Goal: Information Seeking & Learning: Learn about a topic

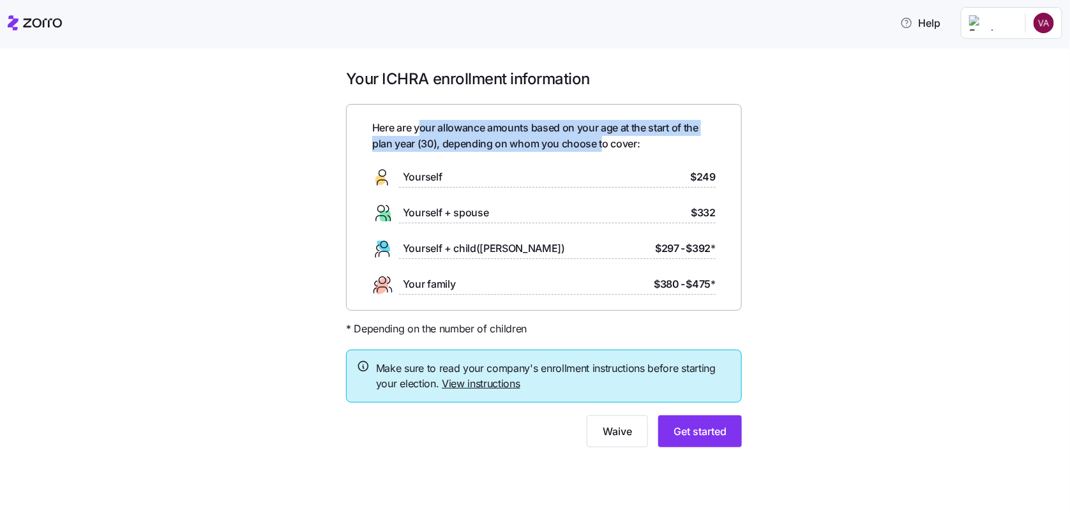
drag, startPoint x: 420, startPoint y: 130, endPoint x: 603, endPoint y: 141, distance: 182.9
click at [603, 141] on span "Here are your allowance amounts based on your age at the start of the plan year…" at bounding box center [543, 136] width 343 height 32
click at [529, 144] on span "Here are your allowance amounts based on your age at the start of the plan year…" at bounding box center [543, 136] width 343 height 32
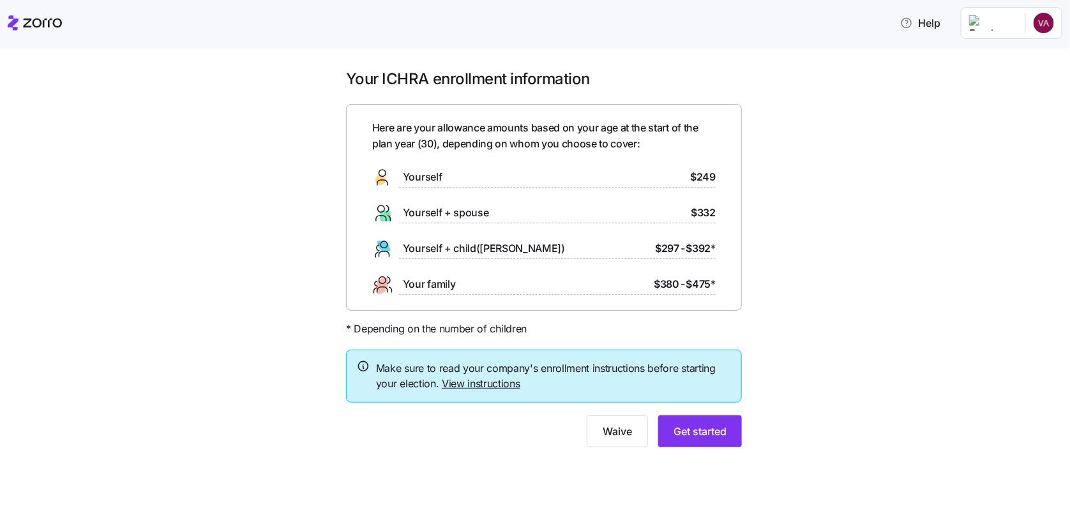
click at [664, 176] on div "Yourself $249" at bounding box center [543, 177] width 343 height 20
click at [724, 423] on button "Get started" at bounding box center [700, 432] width 84 height 32
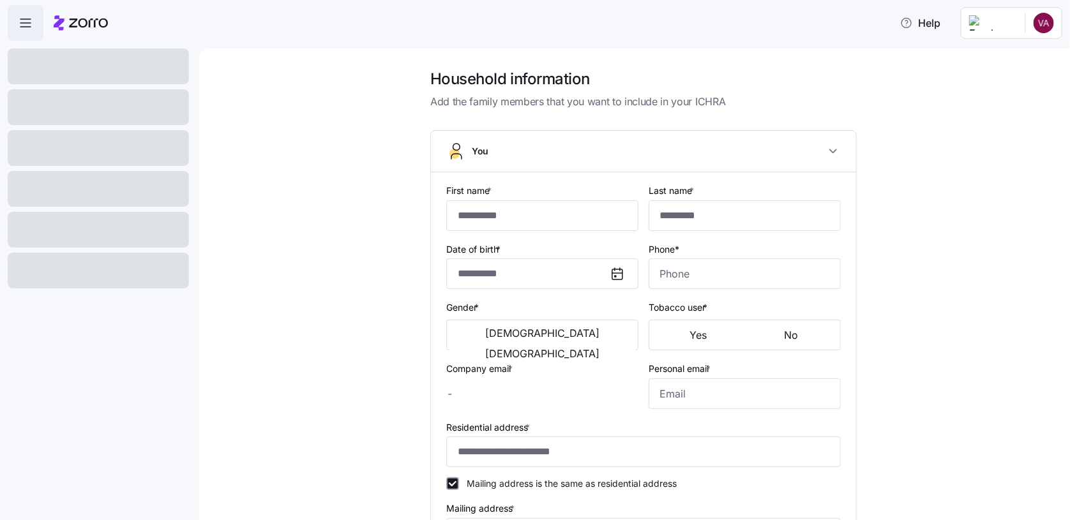
type input "********"
type input "******"
type input "varcher@tumalocreek.us"
type input "toriarcher@yahoo.com"
type input "**********"
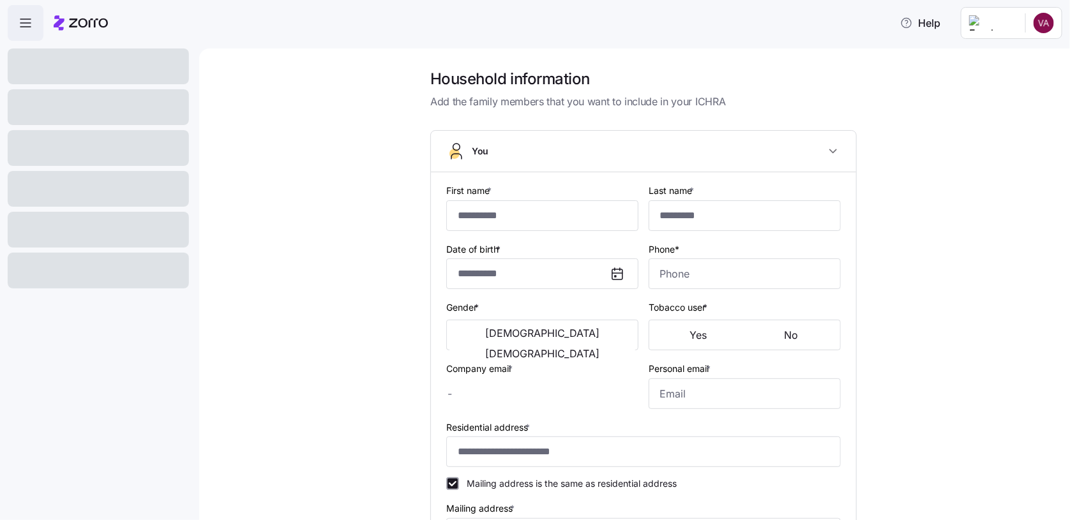
checkbox input "true"
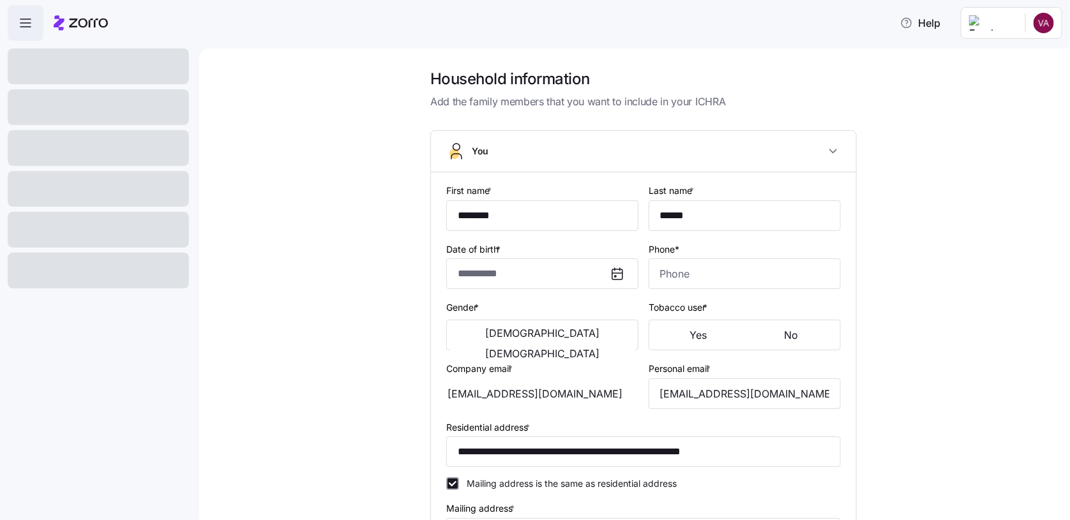
type input "**********"
type input "(651) 323-0798"
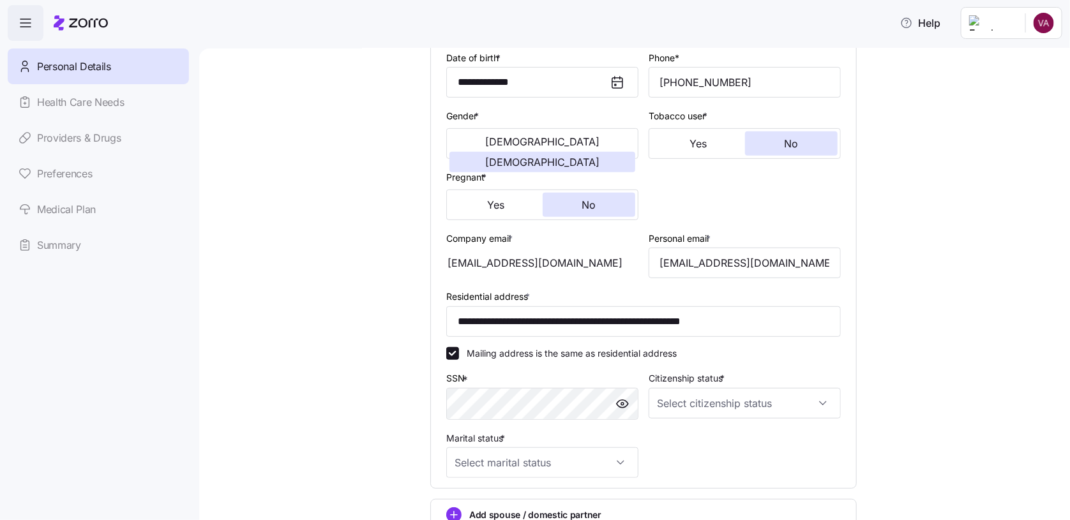
scroll to position [255, 0]
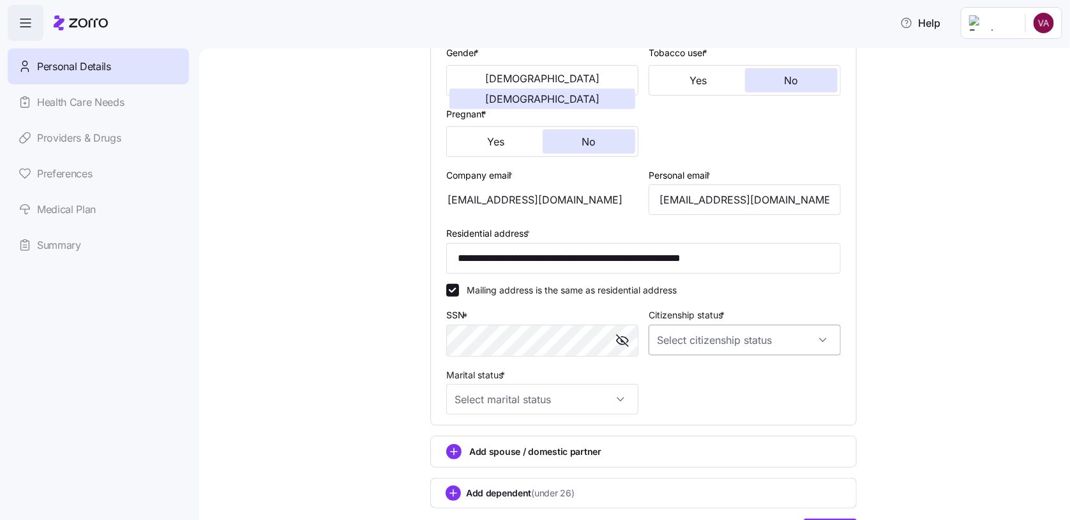
click at [722, 343] on input "Citizenship status *" at bounding box center [745, 340] width 192 height 31
click at [705, 379] on div "US citizen" at bounding box center [740, 381] width 182 height 27
type input "US citizen"
click at [519, 409] on input "Marital status *" at bounding box center [542, 399] width 192 height 31
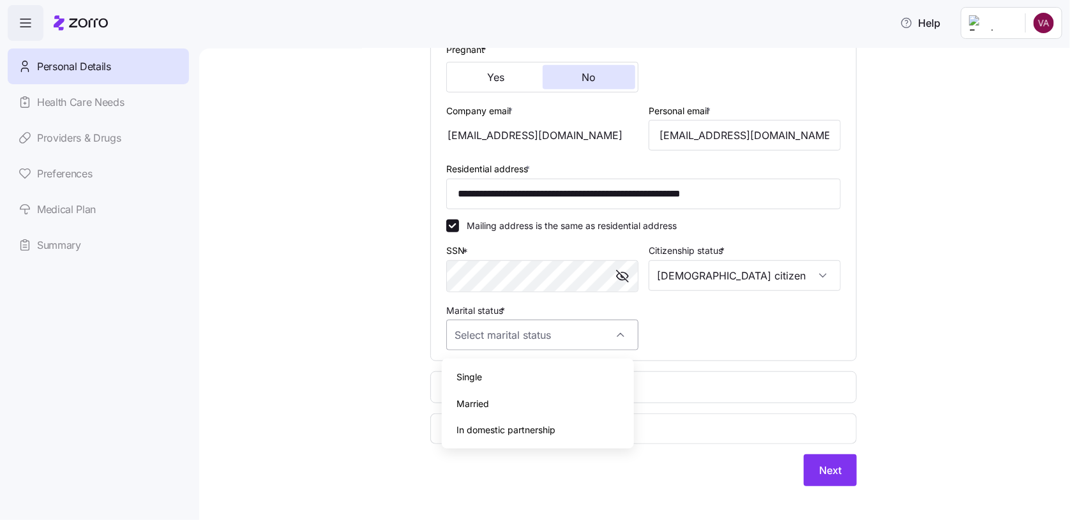
scroll to position [334, 0]
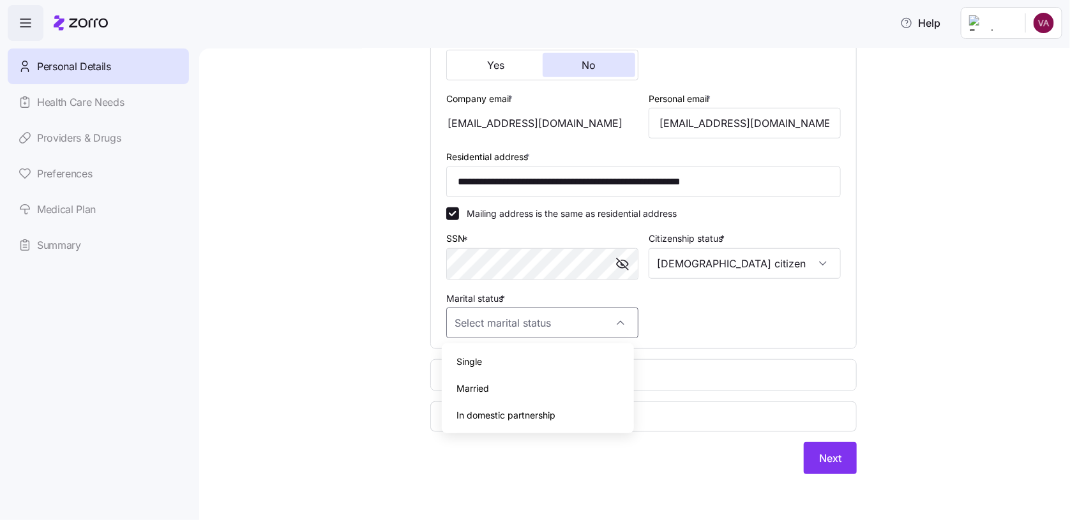
click at [506, 352] on div "Single" at bounding box center [538, 362] width 182 height 27
type input "Single"
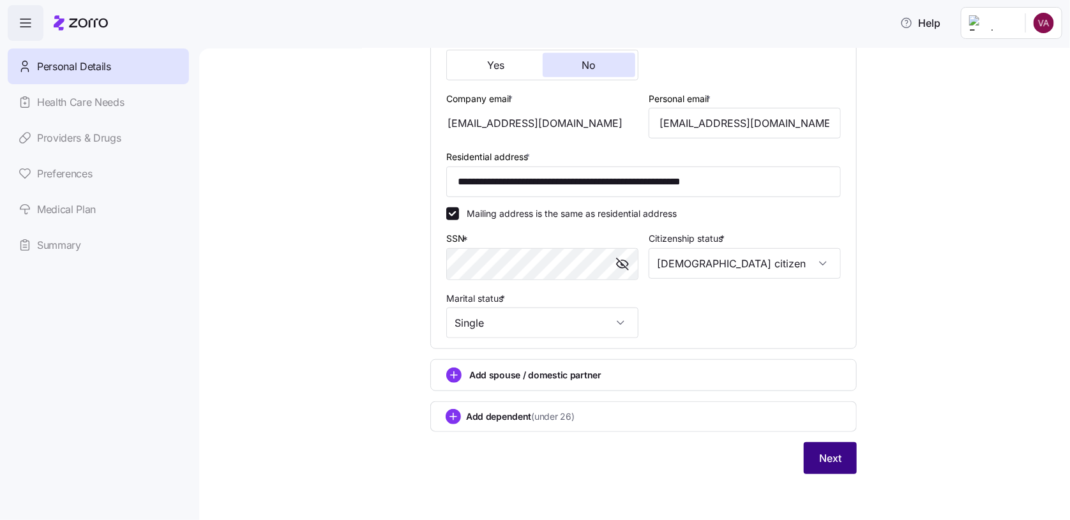
click at [832, 453] on span "Next" at bounding box center [830, 458] width 22 height 15
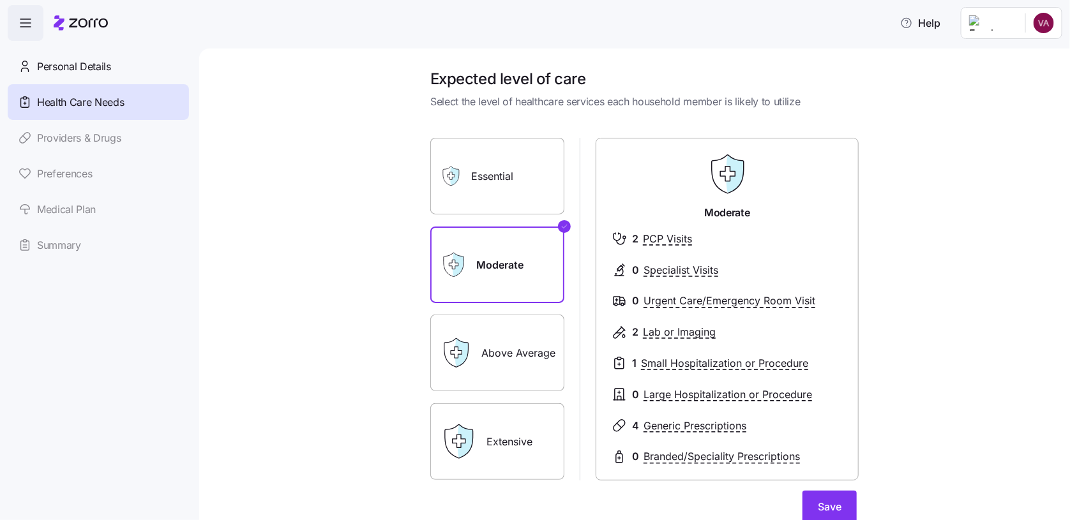
click at [508, 181] on label "Essential" at bounding box center [497, 176] width 134 height 77
click at [0, 0] on input "Essential" at bounding box center [0, 0] width 0 height 0
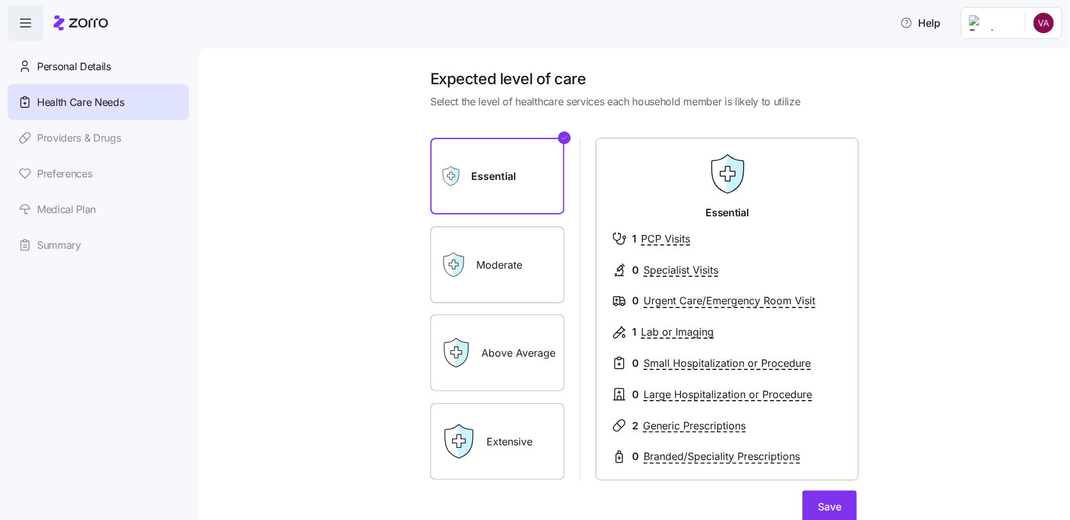
click at [506, 271] on label "Moderate" at bounding box center [497, 265] width 134 height 77
click at [0, 0] on input "Moderate" at bounding box center [0, 0] width 0 height 0
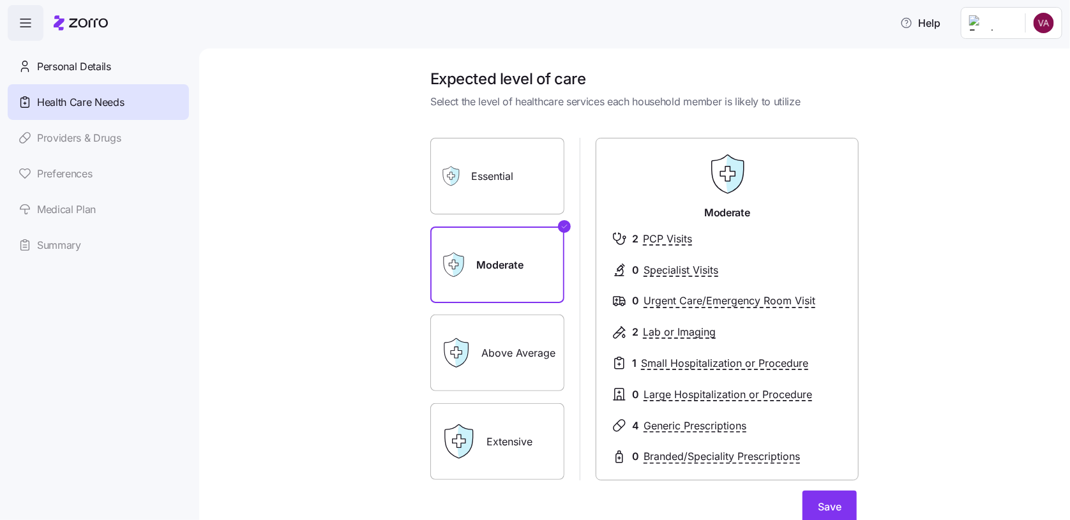
click at [500, 338] on label "Above Average" at bounding box center [497, 353] width 134 height 77
click at [0, 0] on input "Above Average" at bounding box center [0, 0] width 0 height 0
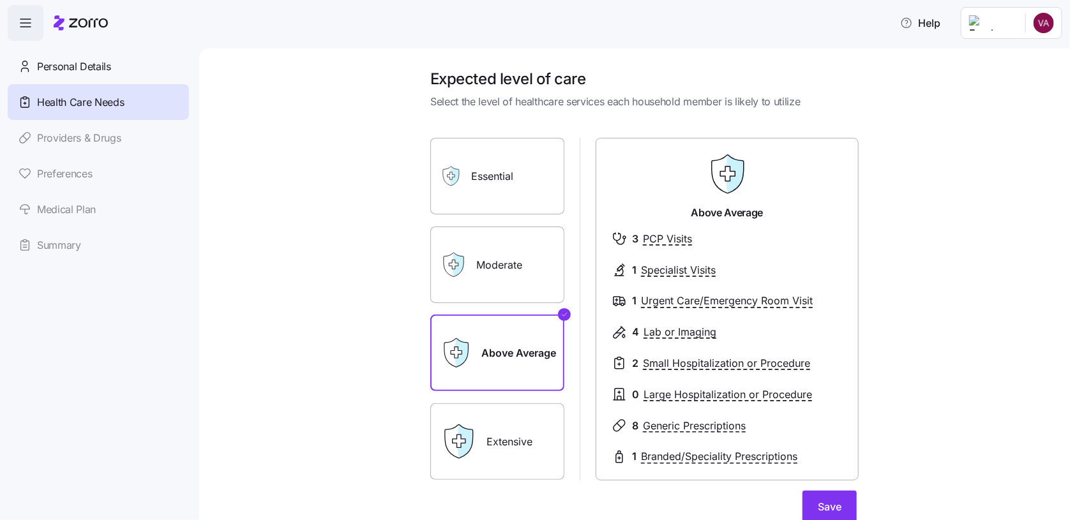
click at [501, 267] on label "Moderate" at bounding box center [497, 265] width 134 height 77
click at [463, 248] on div "Moderate" at bounding box center [497, 265] width 134 height 77
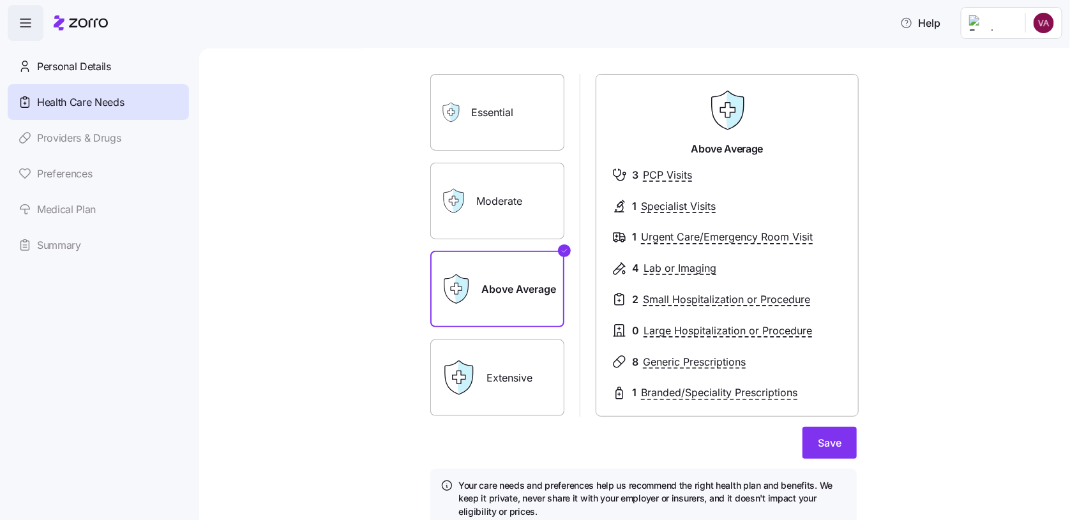
click at [498, 202] on label "Moderate" at bounding box center [497, 201] width 134 height 77
click at [0, 0] on input "Moderate" at bounding box center [0, 0] width 0 height 0
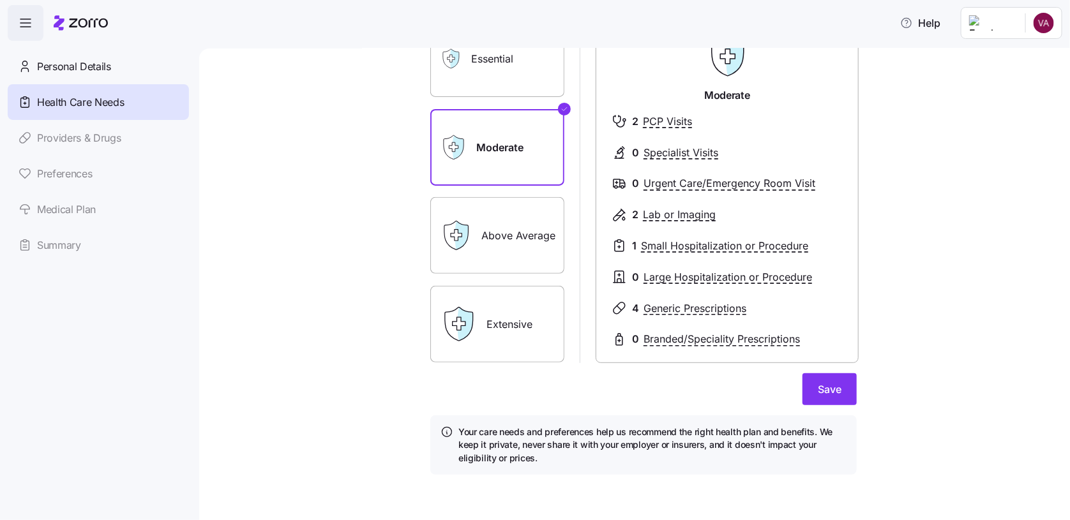
scroll to position [0, 0]
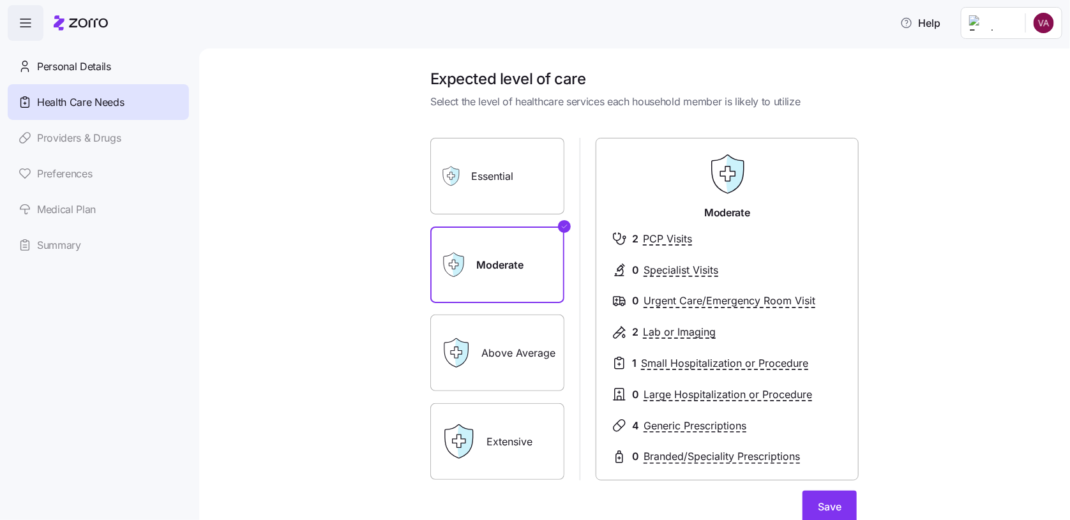
click at [484, 442] on label "Extensive" at bounding box center [497, 441] width 134 height 77
click at [0, 0] on input "Extensive" at bounding box center [0, 0] width 0 height 0
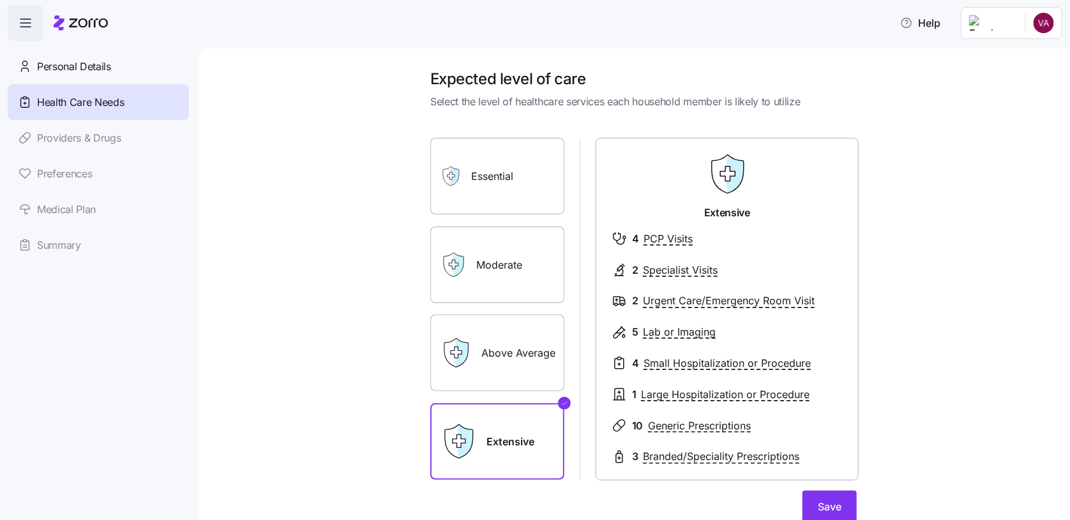
click at [516, 368] on label "Above Average" at bounding box center [497, 353] width 134 height 77
click at [0, 0] on input "Above Average" at bounding box center [0, 0] width 0 height 0
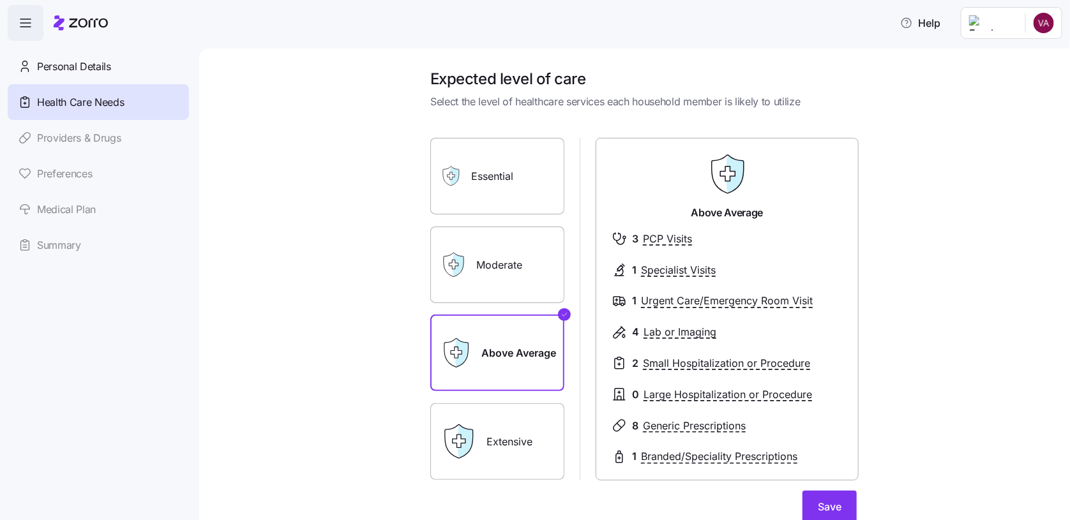
click at [514, 264] on label "Moderate" at bounding box center [497, 265] width 134 height 77
click at [0, 0] on input "Moderate" at bounding box center [0, 0] width 0 height 0
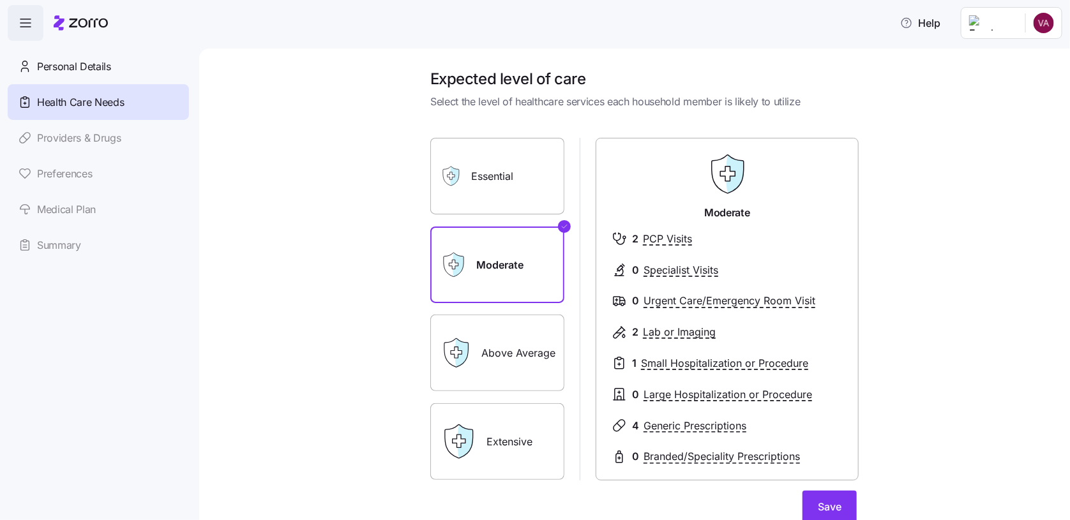
click at [533, 354] on label "Above Average" at bounding box center [497, 353] width 134 height 77
click at [0, 0] on input "Above Average" at bounding box center [0, 0] width 0 height 0
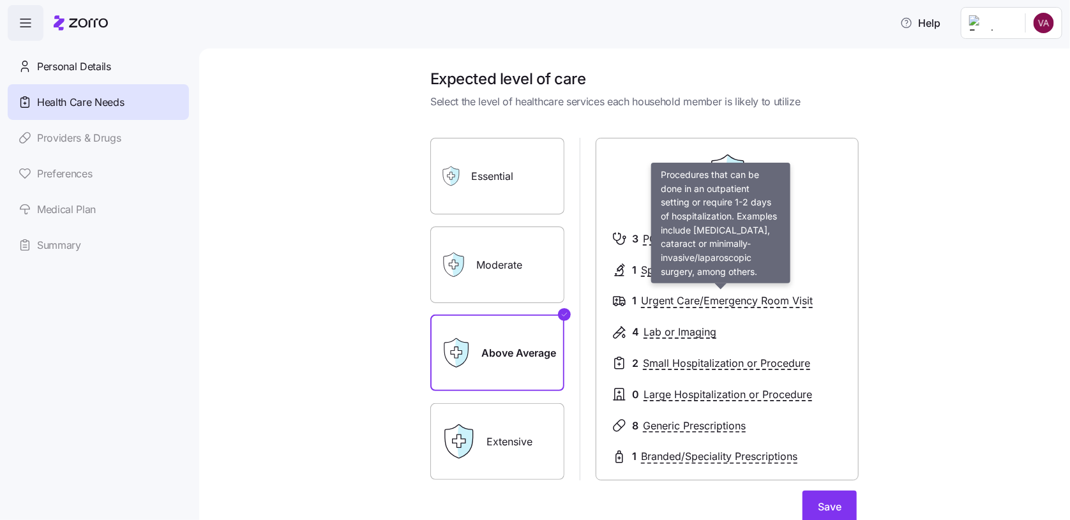
scroll to position [64, 0]
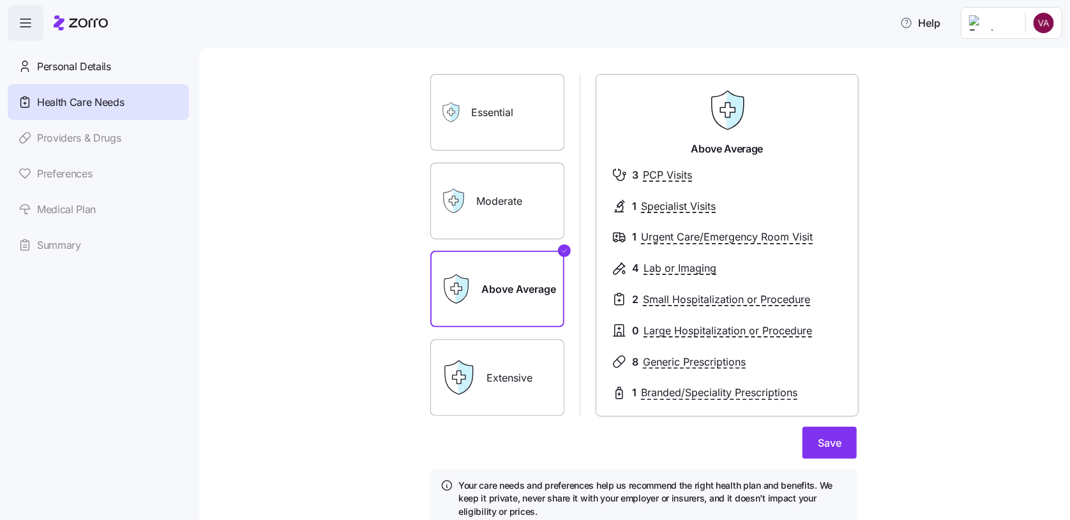
click at [516, 200] on label "Moderate" at bounding box center [497, 201] width 134 height 77
click at [0, 0] on input "Moderate" at bounding box center [0, 0] width 0 height 0
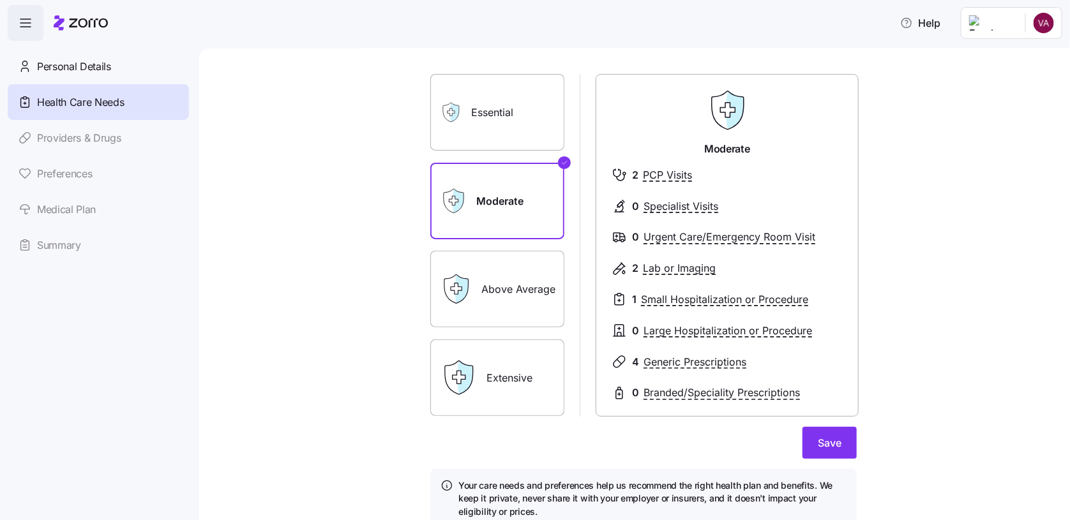
click at [59, 134] on div "Personal Details Health Care Needs Providers & Drugs Preferences Medical Plan S…" at bounding box center [98, 156] width 181 height 214
click at [14, 23] on span "button" at bounding box center [25, 23] width 34 height 34
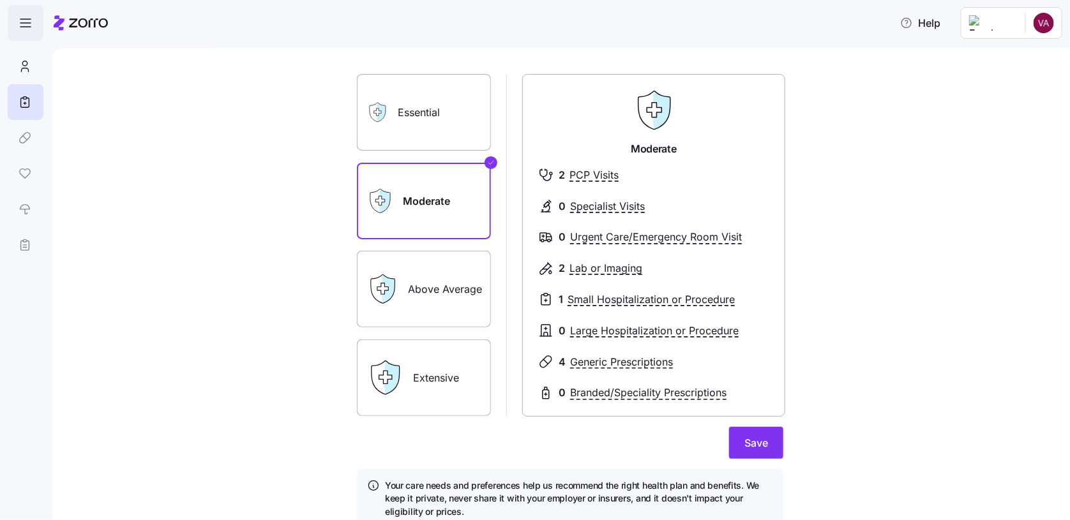
click at [10, 23] on span "button" at bounding box center [25, 23] width 34 height 34
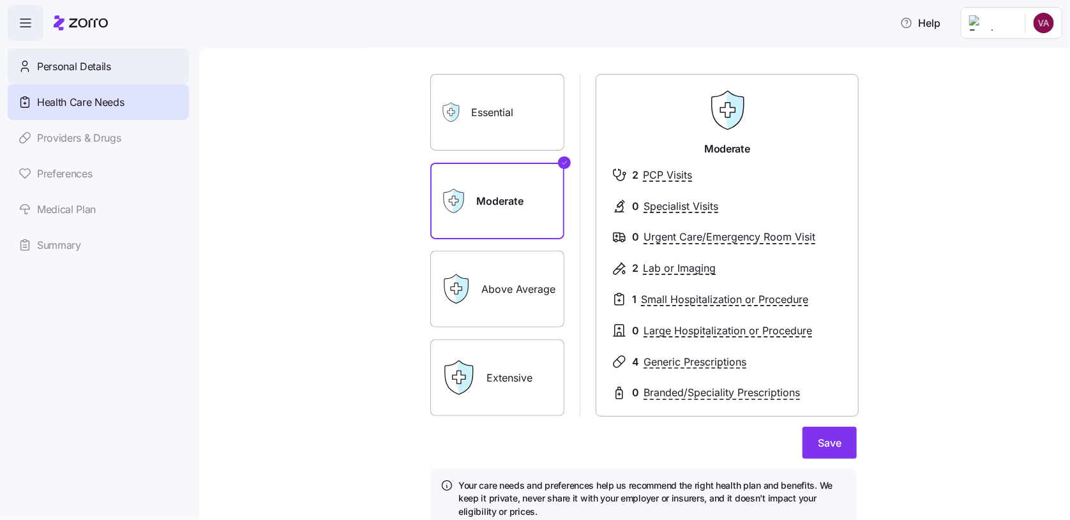
click at [87, 73] on span "Personal Details" at bounding box center [74, 67] width 74 height 16
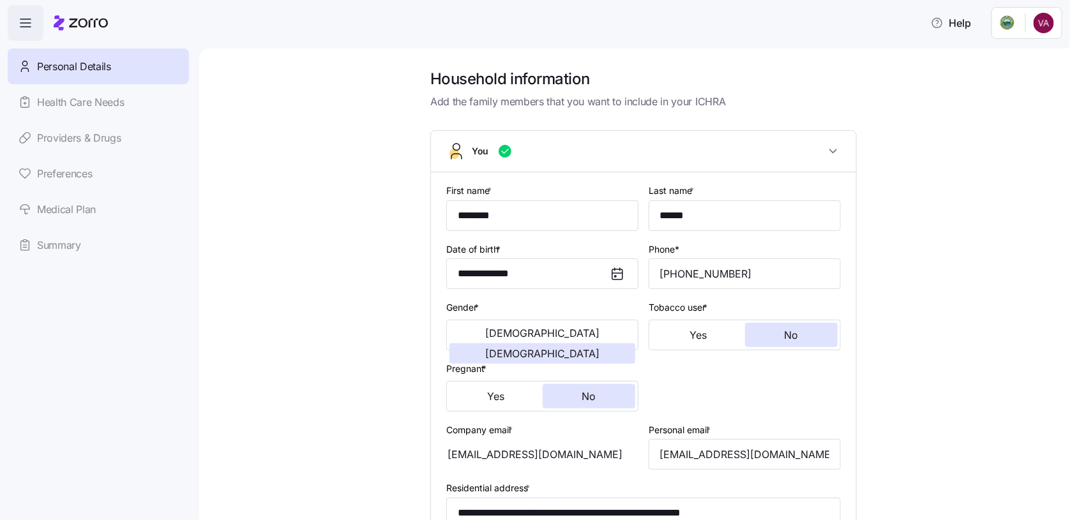
click at [94, 97] on div "Personal Details Health Care Needs Providers & Drugs Preferences Medical Plan S…" at bounding box center [98, 156] width 181 height 214
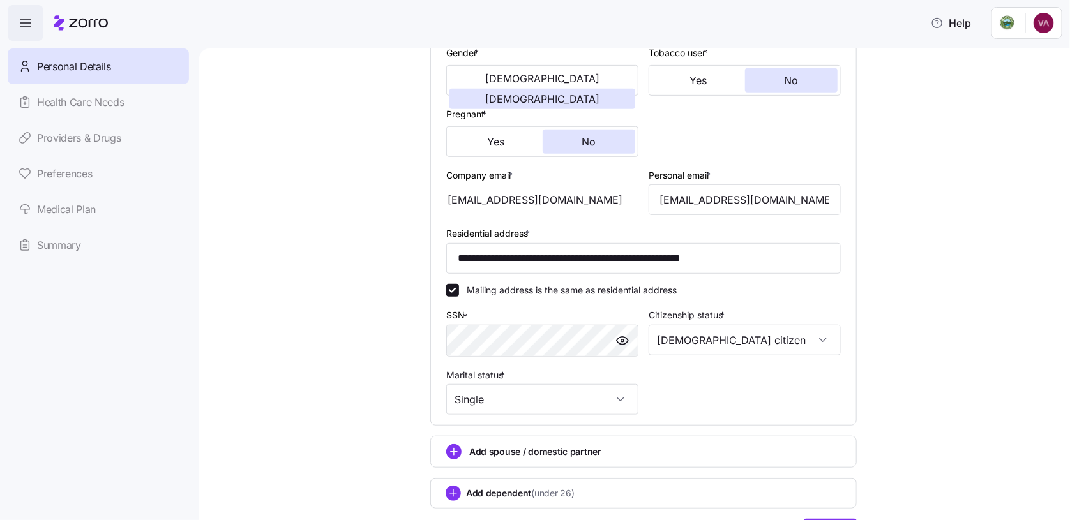
scroll to position [334, 0]
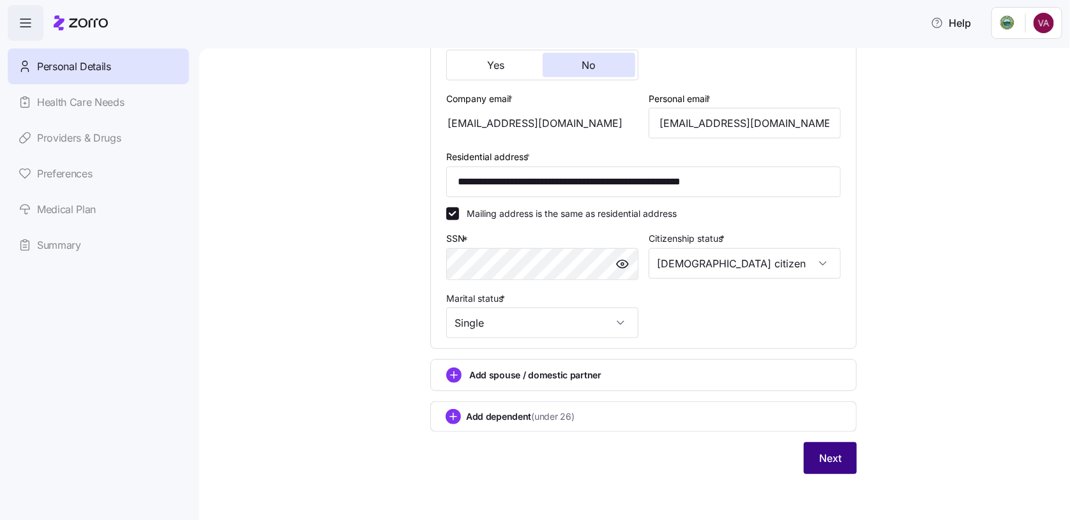
click at [832, 458] on span "Next" at bounding box center [830, 458] width 22 height 15
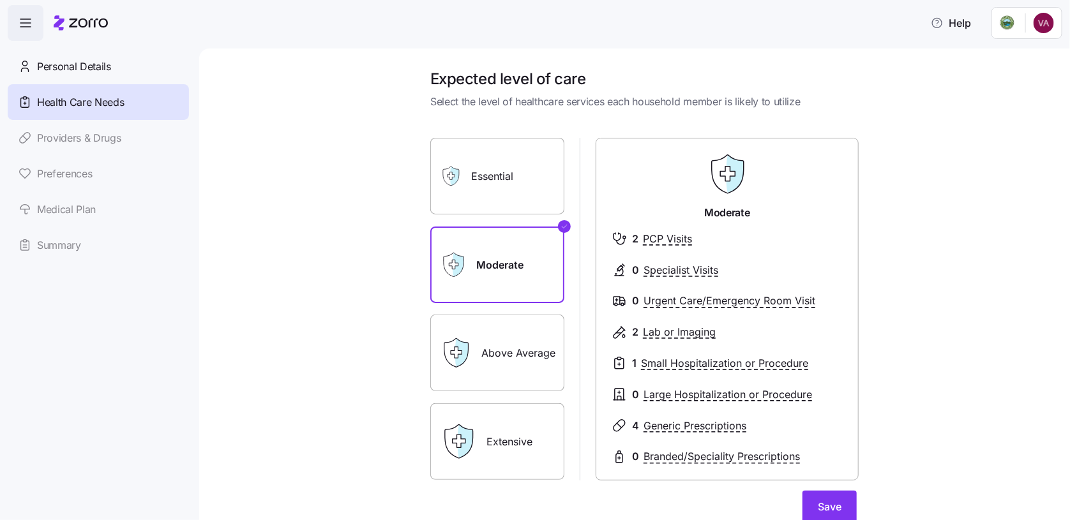
scroll to position [64, 0]
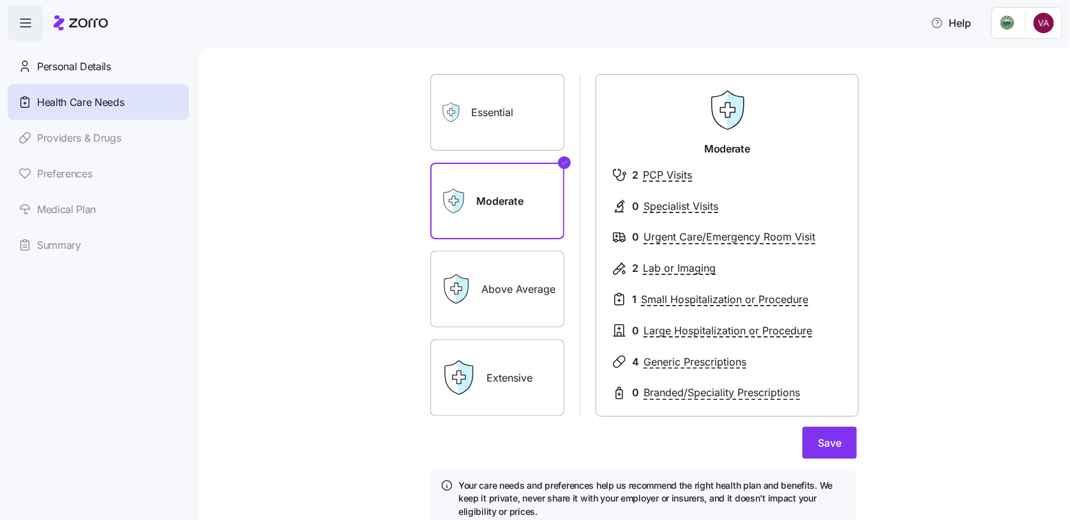
click at [500, 377] on label "Extensive" at bounding box center [497, 378] width 134 height 77
click at [0, 0] on input "Extensive" at bounding box center [0, 0] width 0 height 0
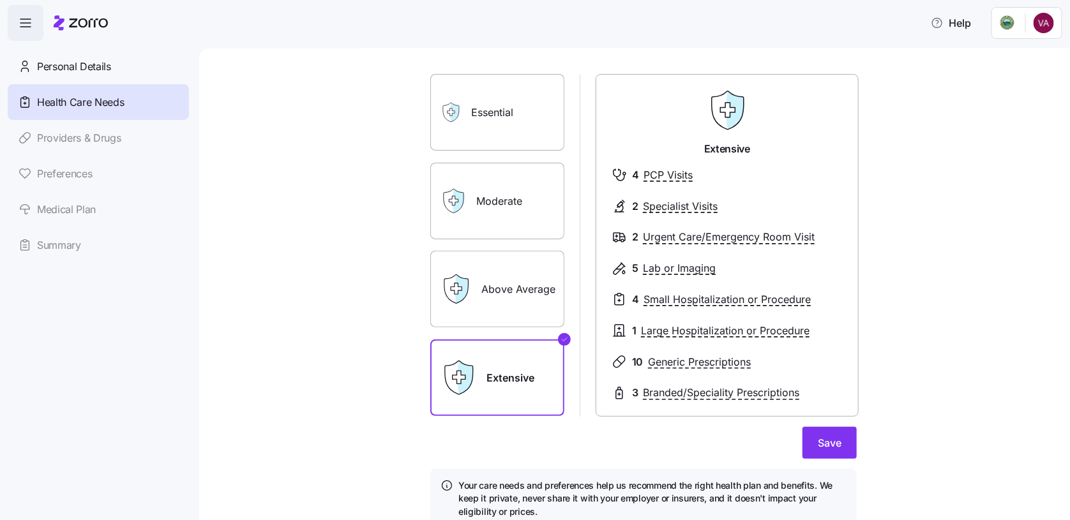
click at [498, 286] on label "Above Average" at bounding box center [497, 289] width 134 height 77
click at [0, 0] on input "Above Average" at bounding box center [0, 0] width 0 height 0
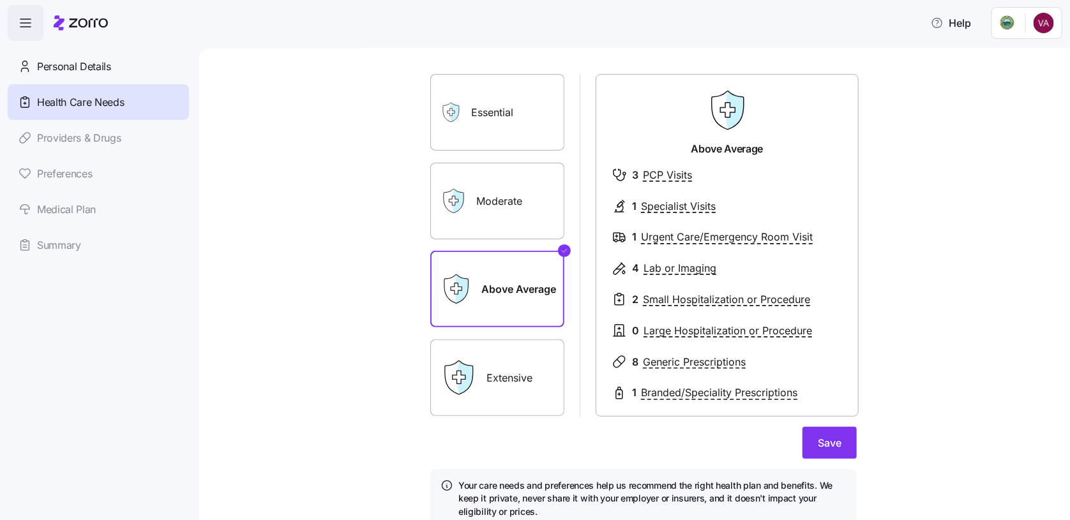
click at [481, 202] on label "Moderate" at bounding box center [497, 201] width 134 height 77
click at [0, 0] on input "Moderate" at bounding box center [0, 0] width 0 height 0
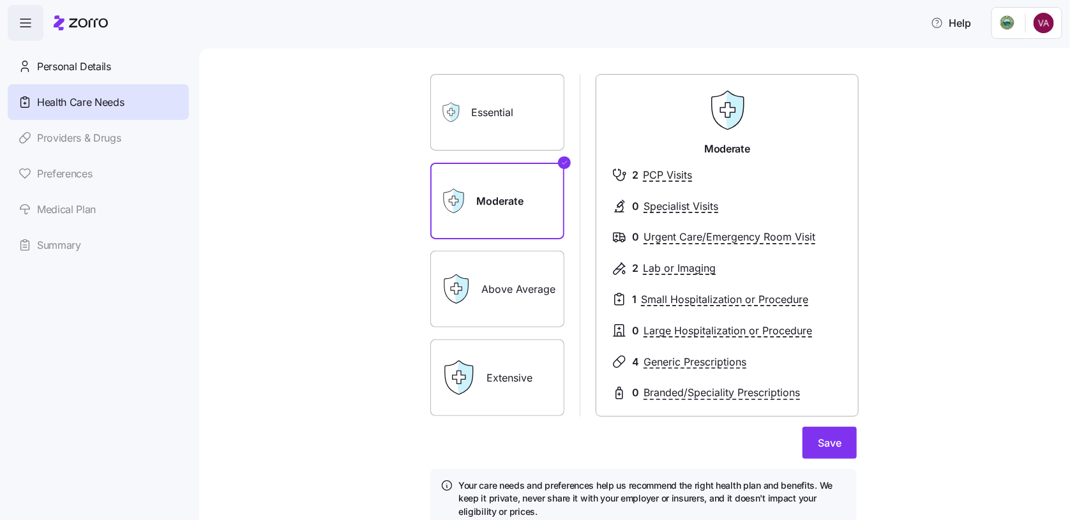
click at [890, 49] on div "Expected level of care Select the level of healthcare services each household m…" at bounding box center [643, 274] width 817 height 539
click at [1055, 17] on html "Help Personal Details Health Care Needs Providers & Drugs Preferences Medical P…" at bounding box center [535, 256] width 1070 height 513
click at [1032, 55] on div "My settings" at bounding box center [1019, 57] width 67 height 14
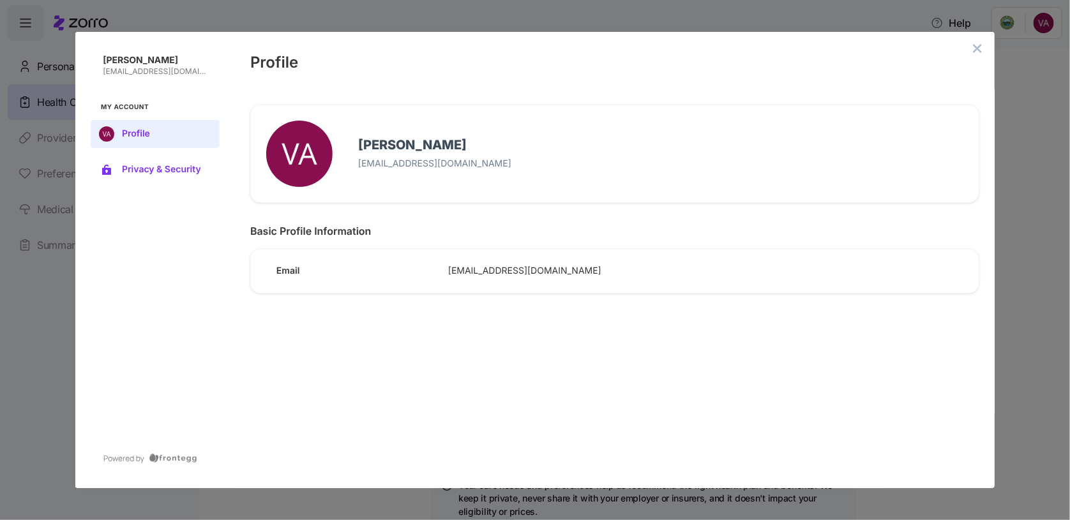
click at [161, 174] on span "Privacy & Security" at bounding box center [165, 170] width 87 height 10
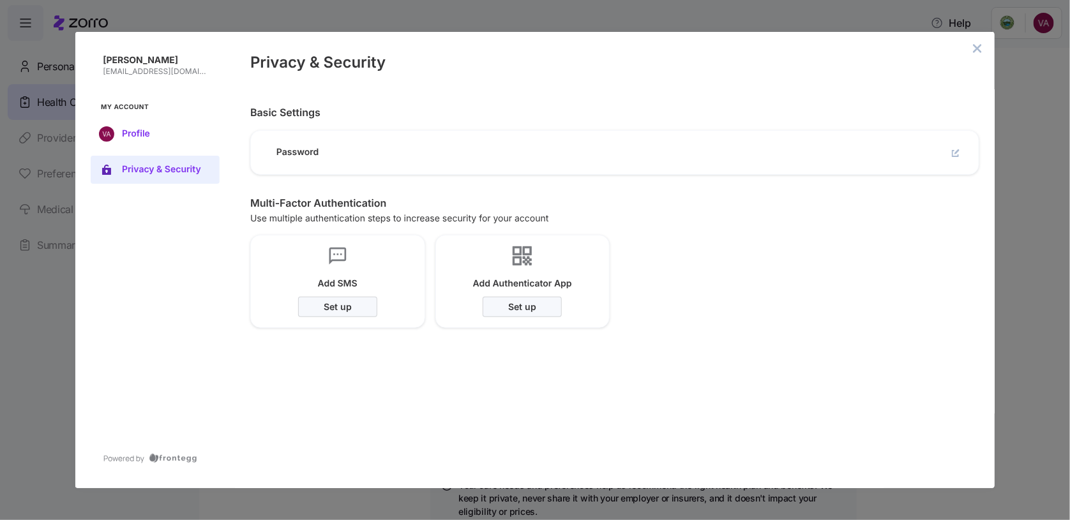
click at [151, 141] on button "Profile" at bounding box center [155, 134] width 129 height 28
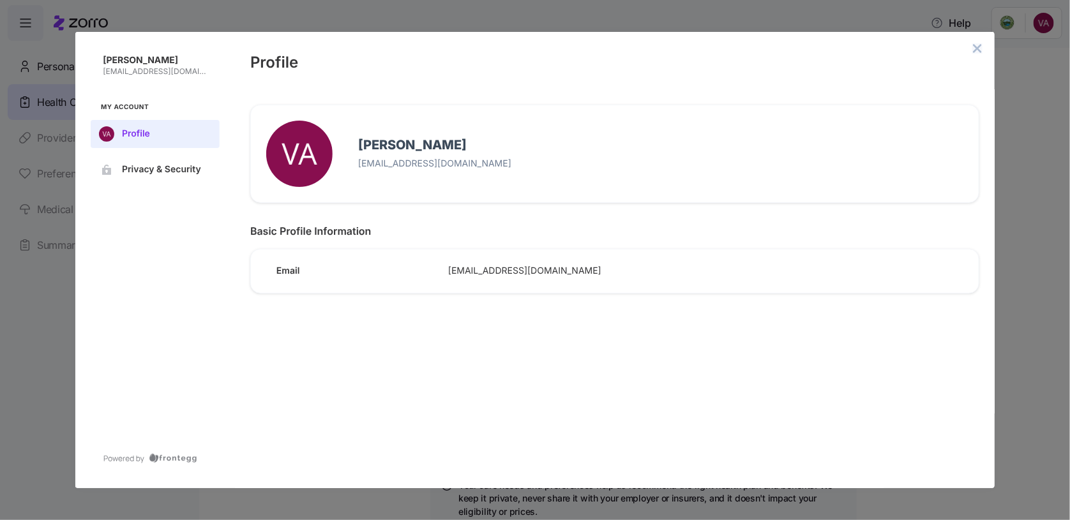
click at [975, 49] on icon "close admin-box" at bounding box center [977, 48] width 10 height 10
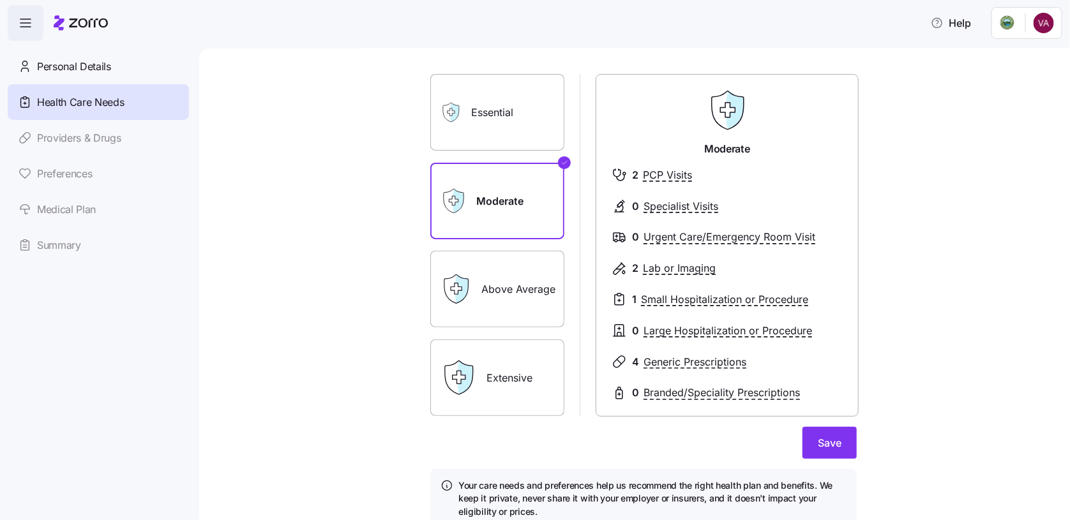
scroll to position [117, 0]
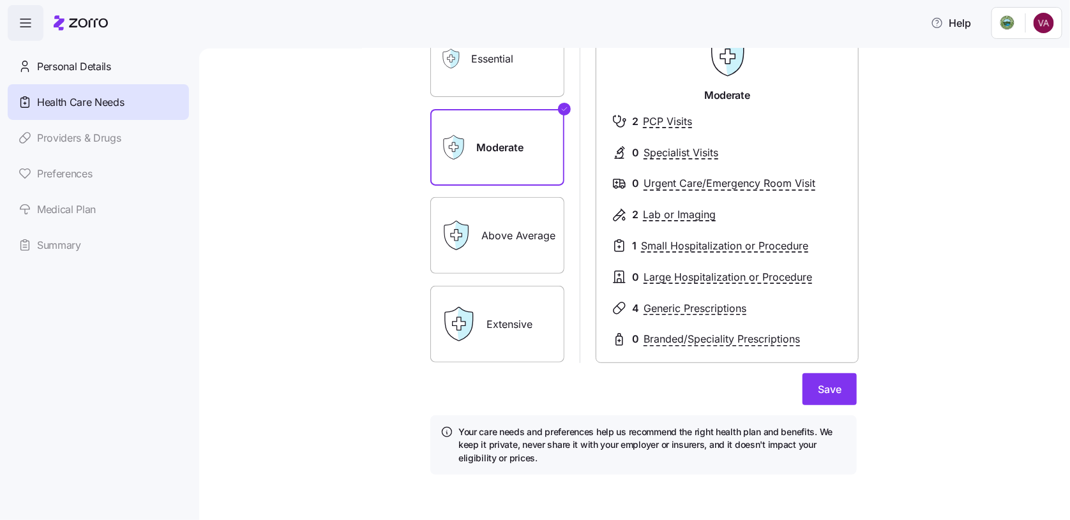
click at [492, 246] on label "Above Average" at bounding box center [497, 235] width 134 height 77
click at [0, 0] on input "Above Average" at bounding box center [0, 0] width 0 height 0
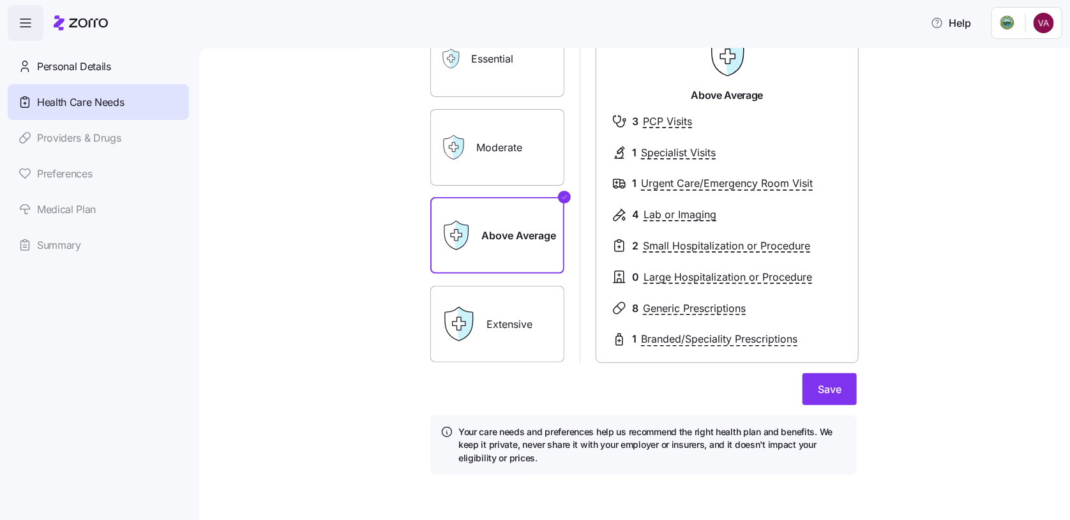
click at [511, 156] on label "Moderate" at bounding box center [497, 147] width 134 height 77
click at [0, 0] on input "Moderate" at bounding box center [0, 0] width 0 height 0
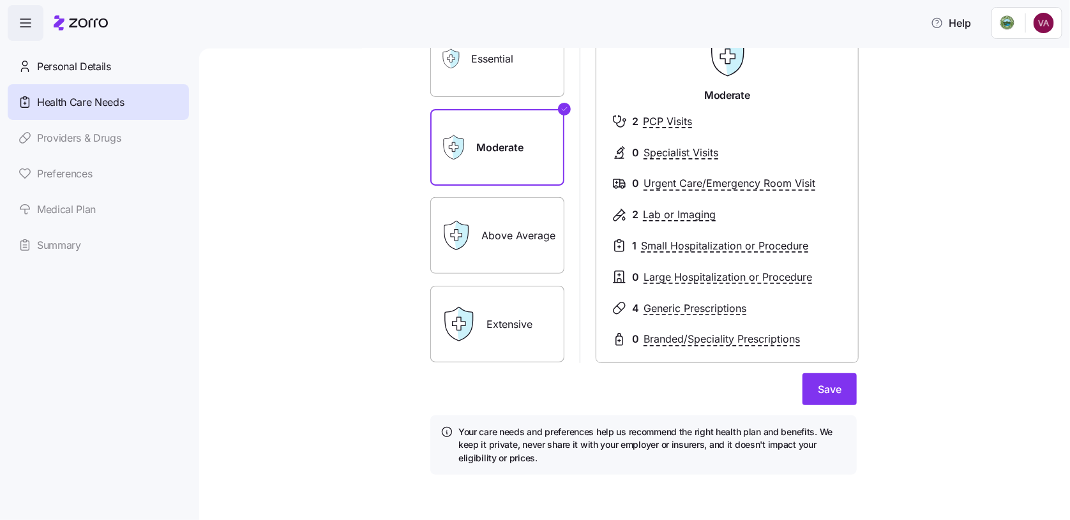
click at [512, 217] on label "Above Average" at bounding box center [497, 235] width 134 height 77
click at [0, 0] on input "Above Average" at bounding box center [0, 0] width 0 height 0
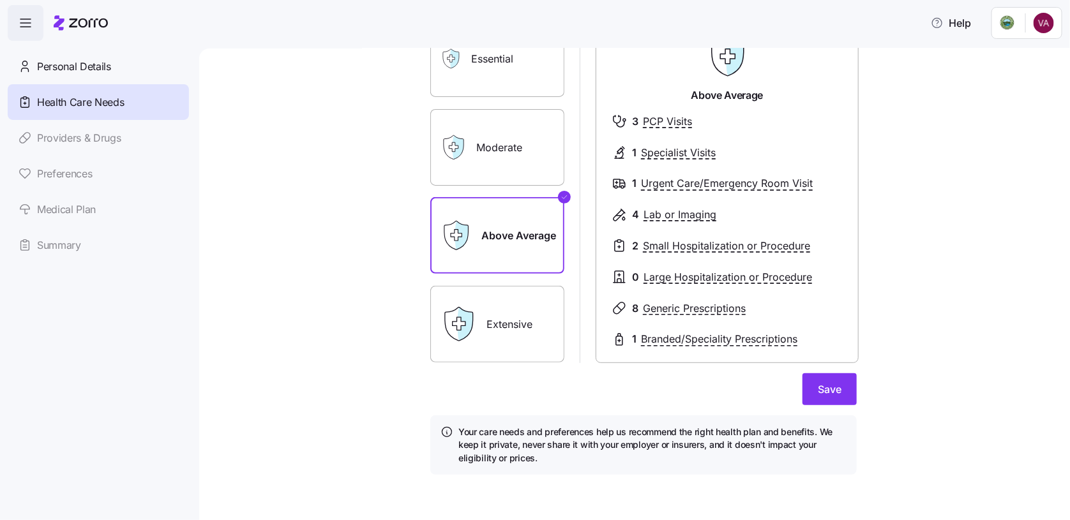
click at [511, 141] on label "Moderate" at bounding box center [497, 147] width 134 height 77
click at [0, 0] on input "Moderate" at bounding box center [0, 0] width 0 height 0
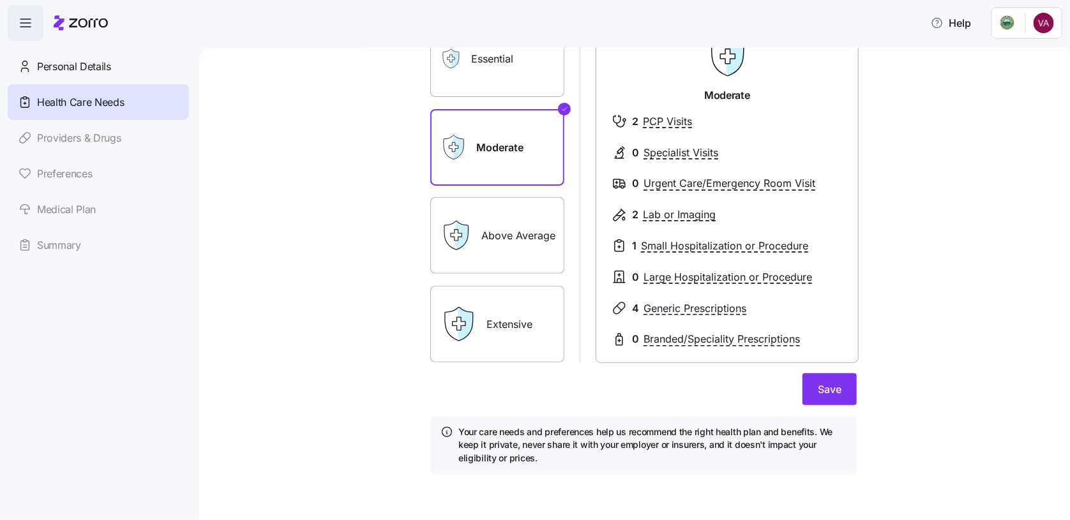
scroll to position [0, 0]
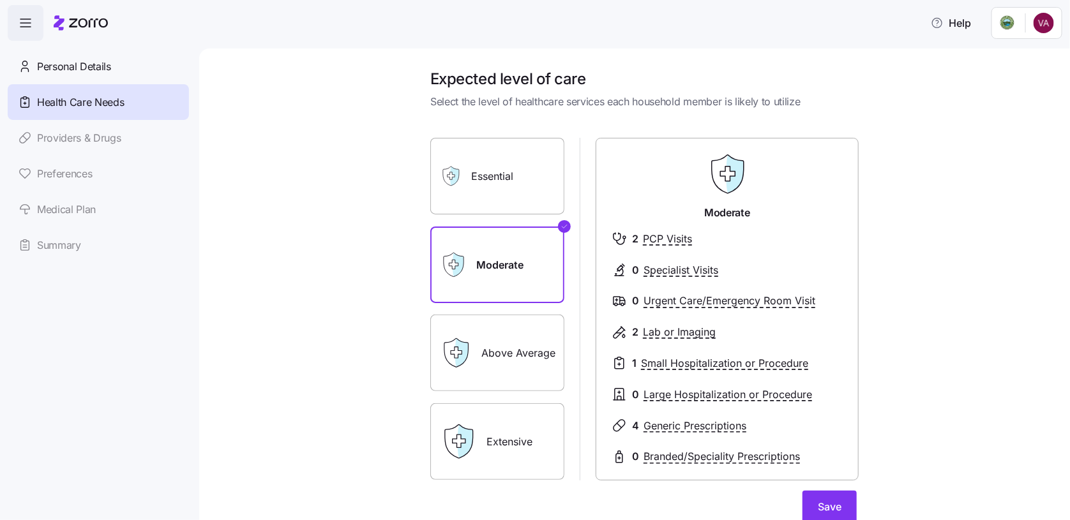
click at [497, 341] on label "Above Average" at bounding box center [497, 353] width 134 height 77
click at [0, 0] on input "Above Average" at bounding box center [0, 0] width 0 height 0
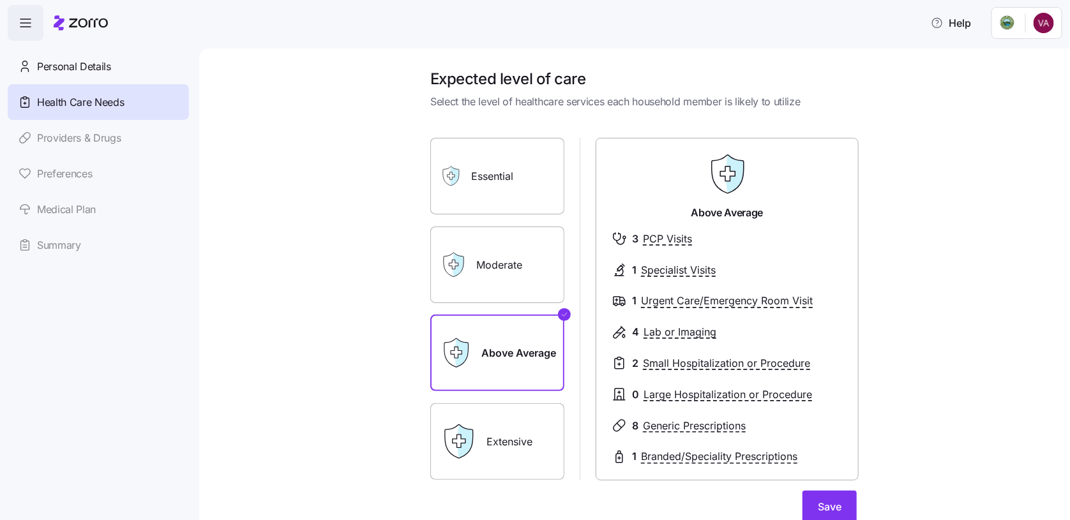
click at [495, 264] on label "Moderate" at bounding box center [497, 265] width 134 height 77
click at [0, 0] on input "Moderate" at bounding box center [0, 0] width 0 height 0
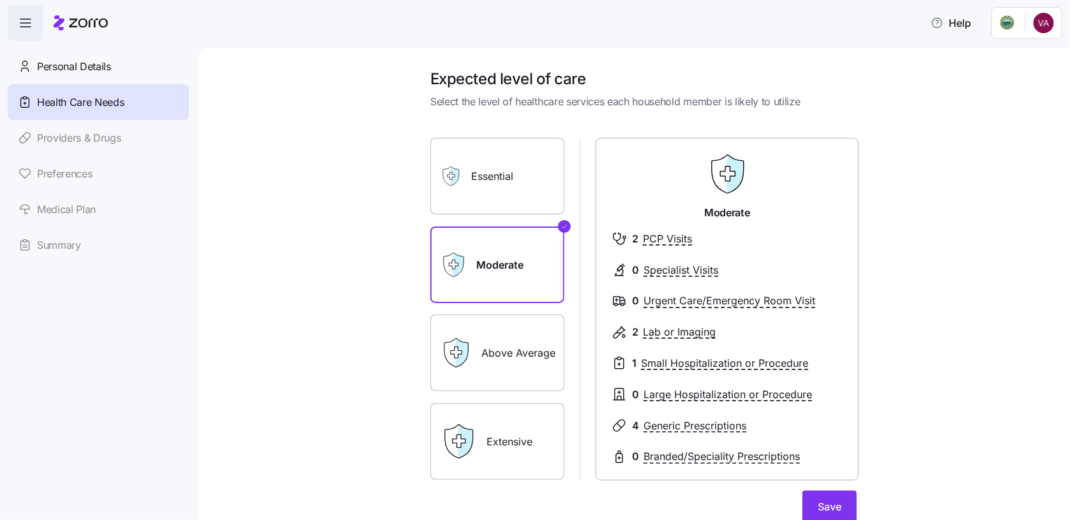
click at [473, 338] on div "Above Average" at bounding box center [497, 353] width 134 height 77
click at [507, 361] on label "Above Average" at bounding box center [497, 353] width 134 height 77
click at [0, 0] on input "Above Average" at bounding box center [0, 0] width 0 height 0
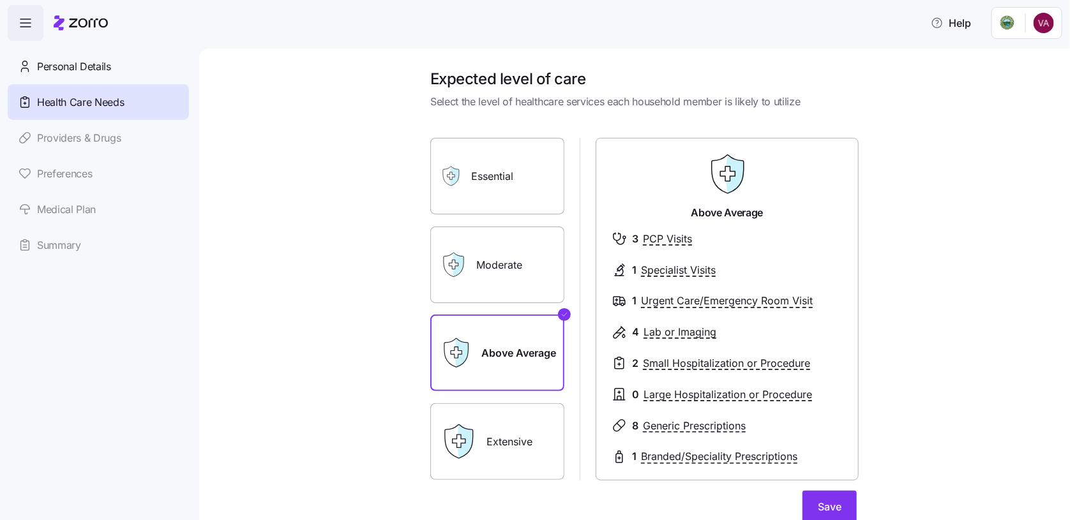
click at [458, 279] on div "Moderate" at bounding box center [497, 265] width 134 height 77
click at [500, 253] on label "Moderate" at bounding box center [497, 265] width 134 height 77
click at [0, 0] on input "Moderate" at bounding box center [0, 0] width 0 height 0
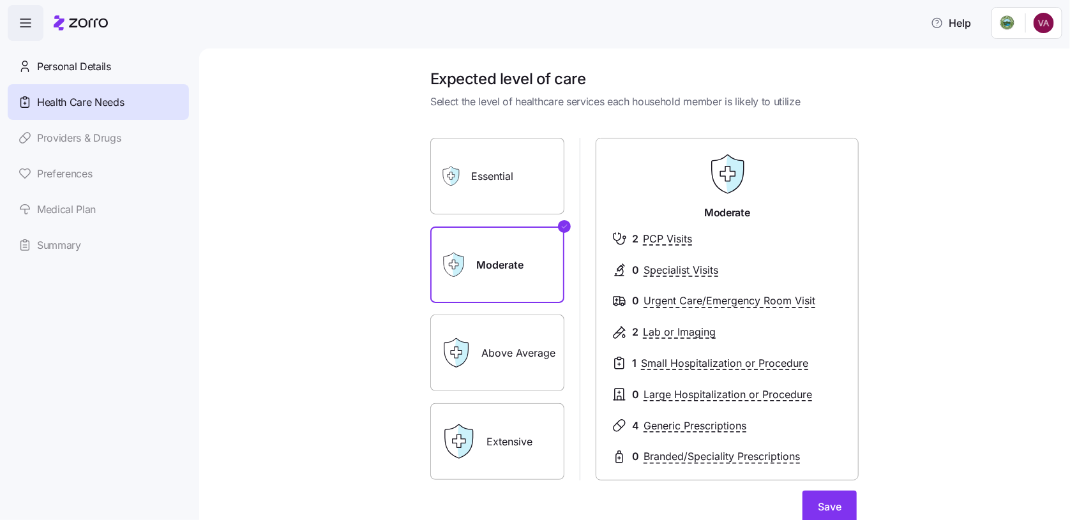
click at [494, 160] on label "Essential" at bounding box center [497, 176] width 134 height 77
click at [0, 0] on input "Essential" at bounding box center [0, 0] width 0 height 0
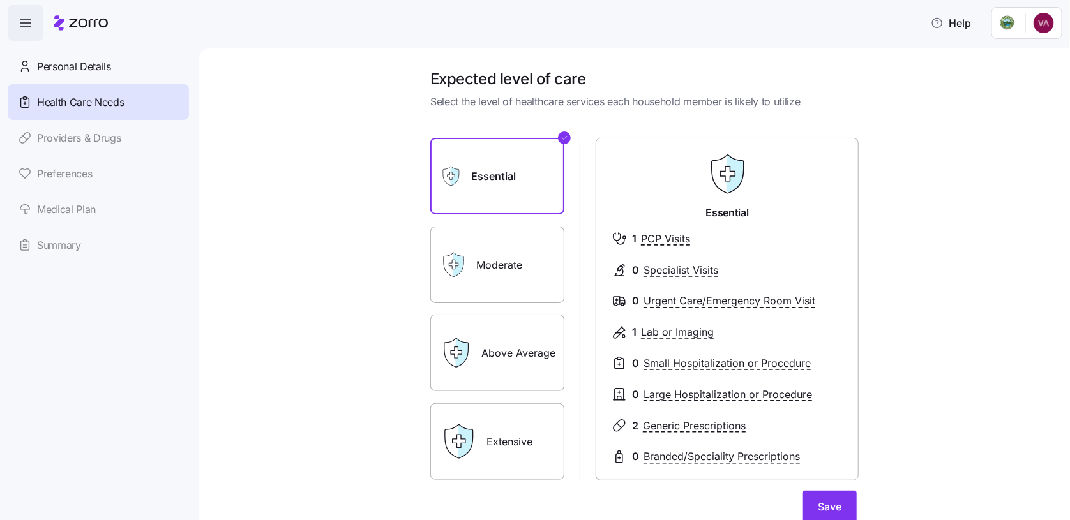
click at [497, 248] on label "Moderate" at bounding box center [497, 265] width 134 height 77
click at [0, 0] on input "Moderate" at bounding box center [0, 0] width 0 height 0
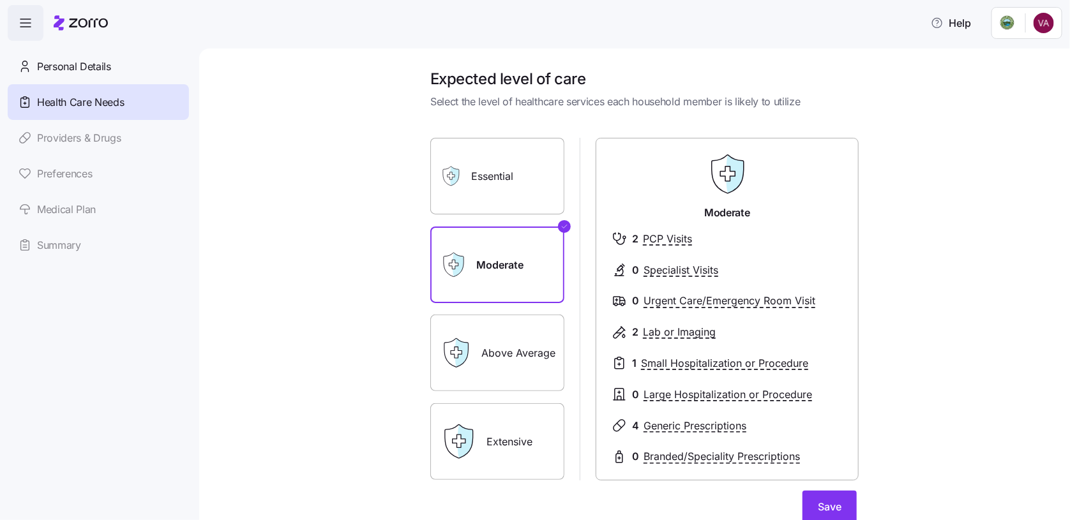
click at [512, 162] on label "Essential" at bounding box center [497, 176] width 134 height 77
click at [0, 0] on input "Essential" at bounding box center [0, 0] width 0 height 0
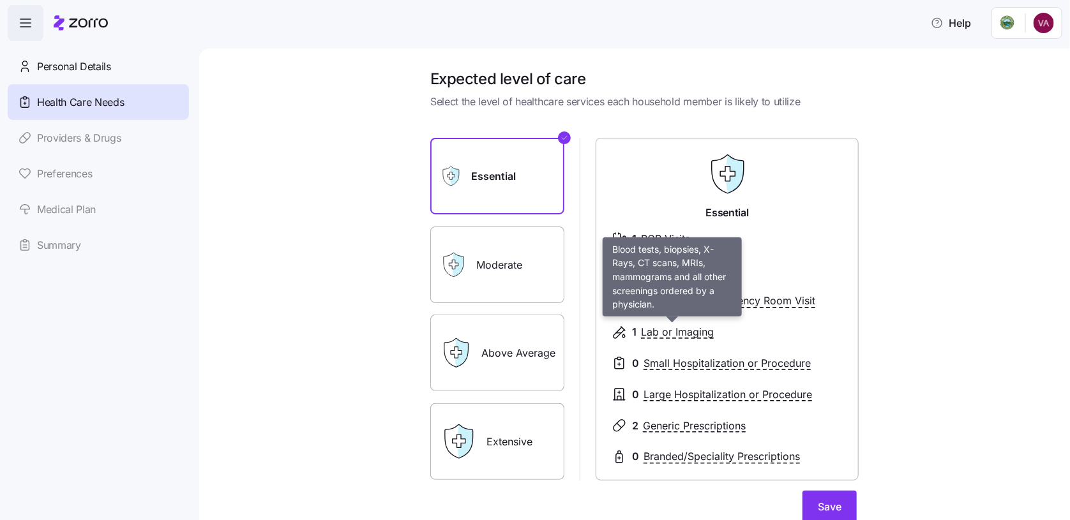
scroll to position [64, 0]
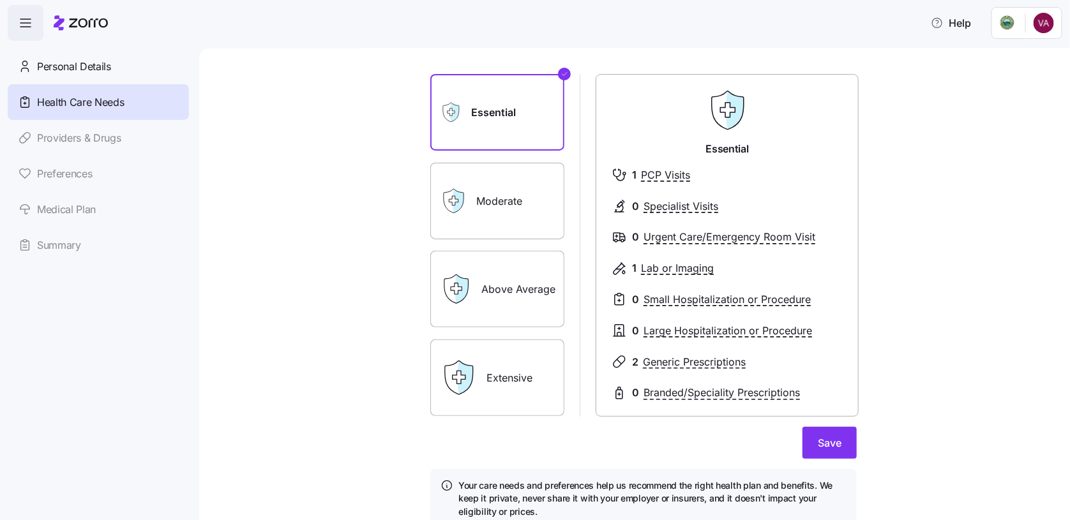
click at [506, 221] on label "Moderate" at bounding box center [497, 201] width 134 height 77
click at [0, 0] on input "Moderate" at bounding box center [0, 0] width 0 height 0
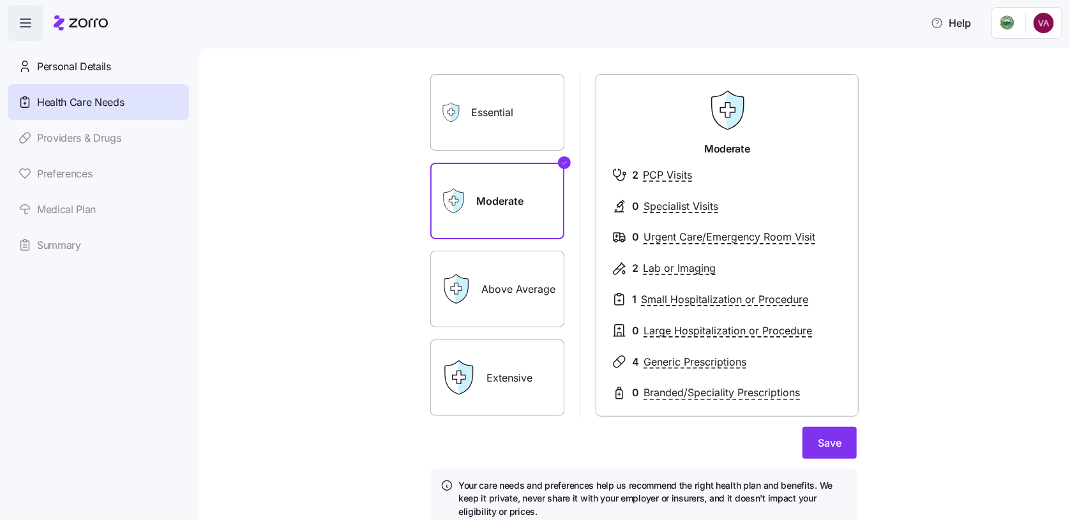
click at [505, 297] on label "Above Average" at bounding box center [497, 289] width 134 height 77
click at [0, 0] on input "Above Average" at bounding box center [0, 0] width 0 height 0
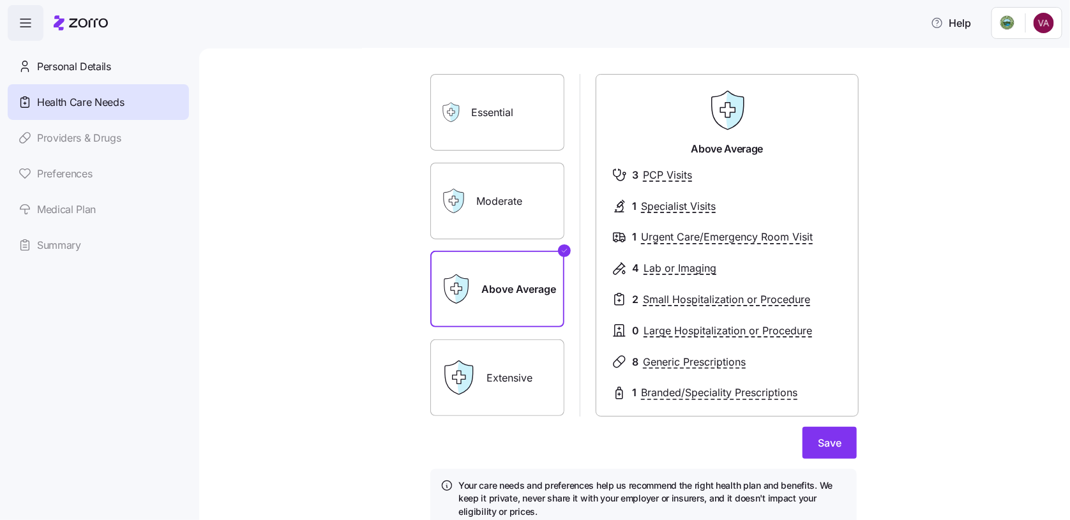
click at [502, 224] on label "Moderate" at bounding box center [497, 201] width 134 height 77
click at [0, 0] on input "Moderate" at bounding box center [0, 0] width 0 height 0
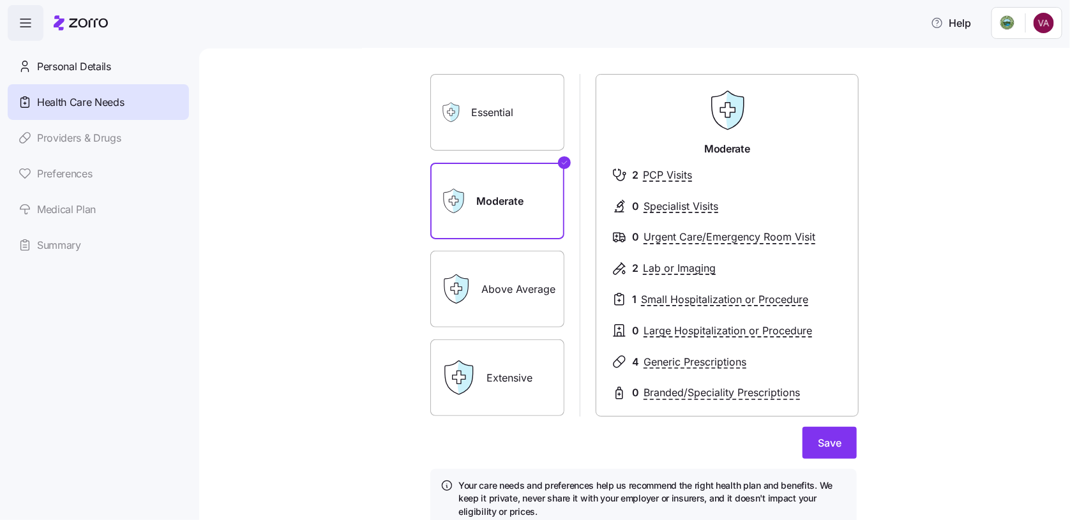
click at [539, 261] on label "Above Average" at bounding box center [497, 289] width 134 height 77
click at [0, 0] on input "Above Average" at bounding box center [0, 0] width 0 height 0
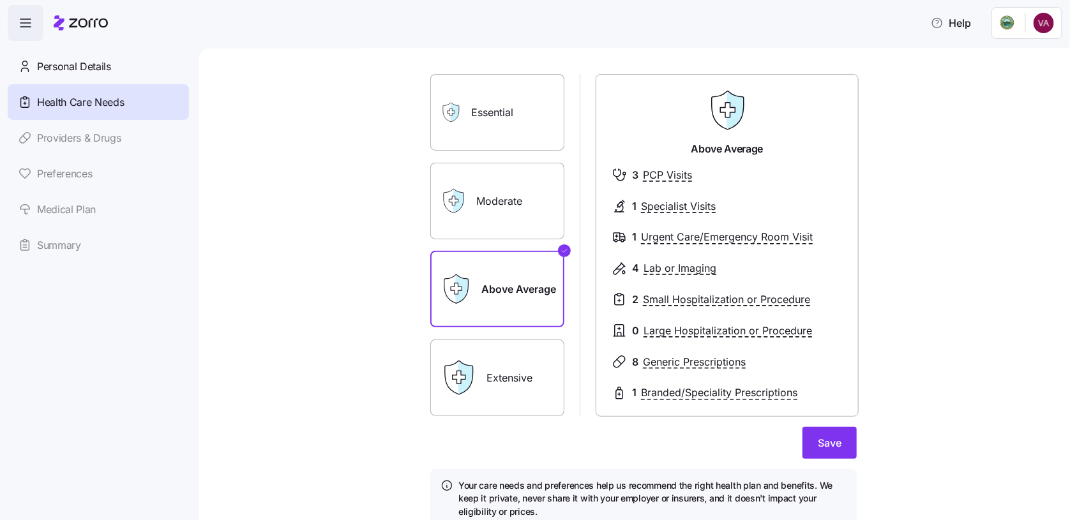
click at [493, 197] on label "Moderate" at bounding box center [497, 201] width 134 height 77
click at [0, 0] on input "Moderate" at bounding box center [0, 0] width 0 height 0
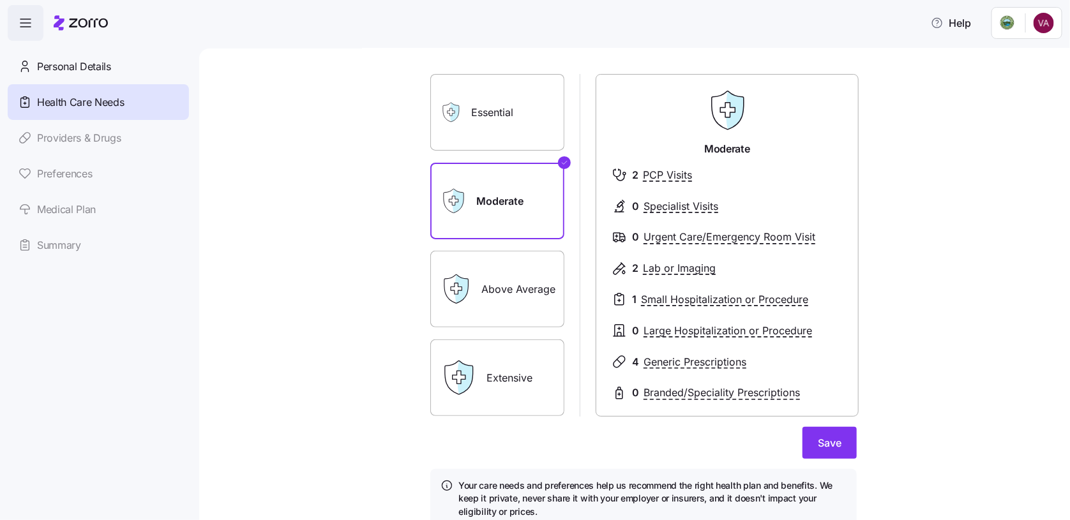
click at [463, 295] on icon at bounding box center [455, 289] width 31 height 31
click at [501, 193] on label "Moderate" at bounding box center [497, 201] width 134 height 77
click at [0, 0] on input "Moderate" at bounding box center [0, 0] width 0 height 0
click at [835, 442] on span "Save" at bounding box center [830, 442] width 24 height 15
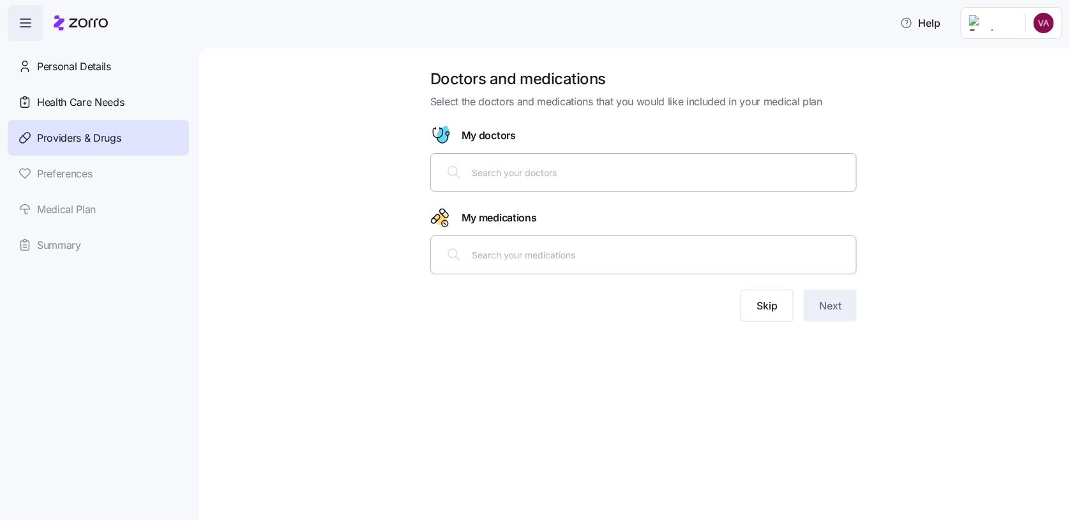
click at [519, 171] on input "text" at bounding box center [660, 172] width 377 height 14
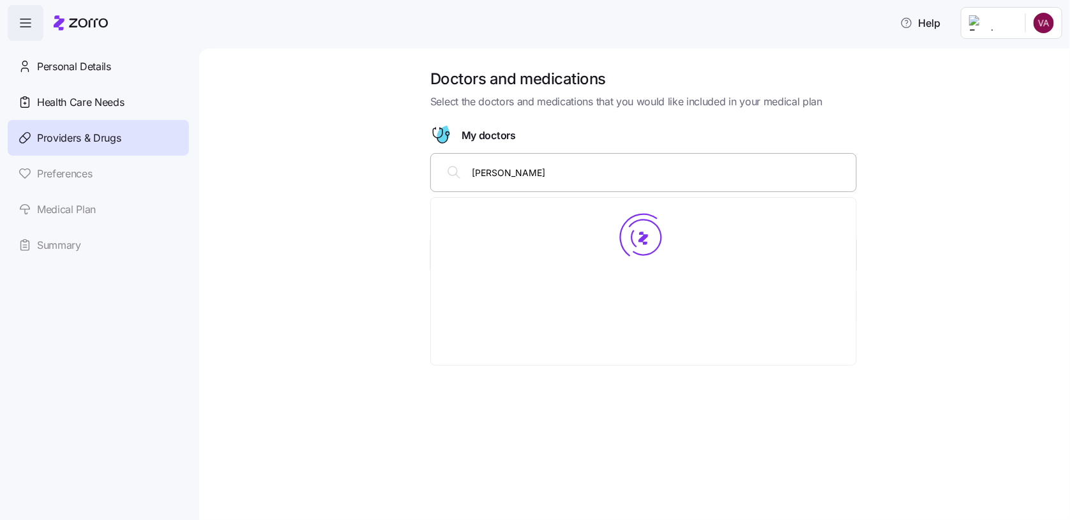
type input "melissa gulden"
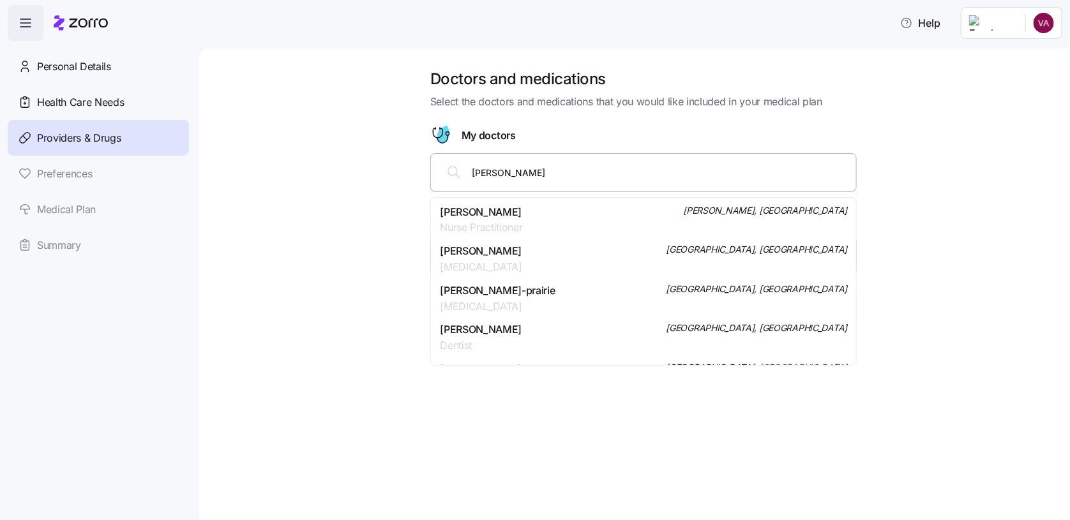
click at [520, 211] on span "Mrs. Melissa Ann Gulden- Maleson" at bounding box center [481, 212] width 82 height 16
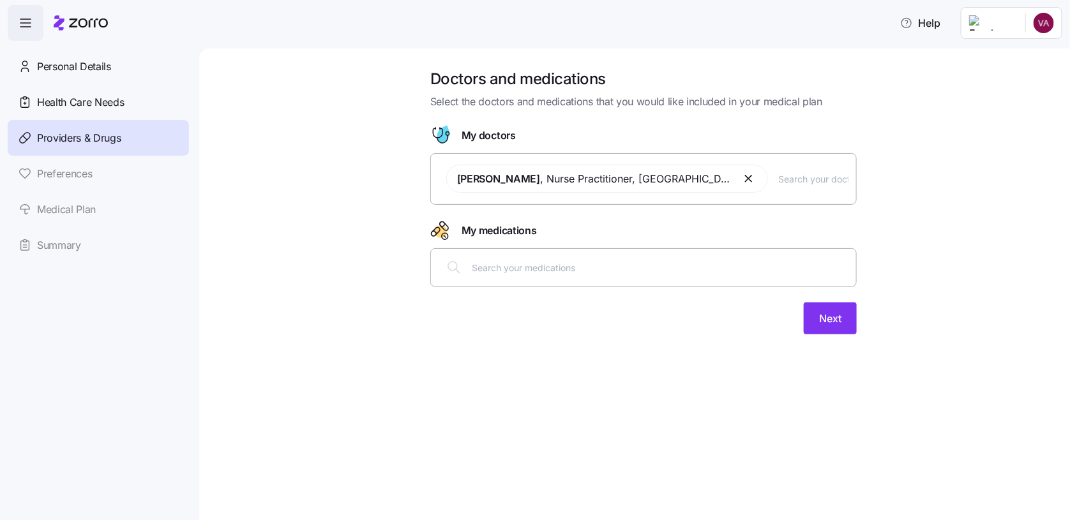
click at [527, 261] on input "text" at bounding box center [660, 267] width 377 height 14
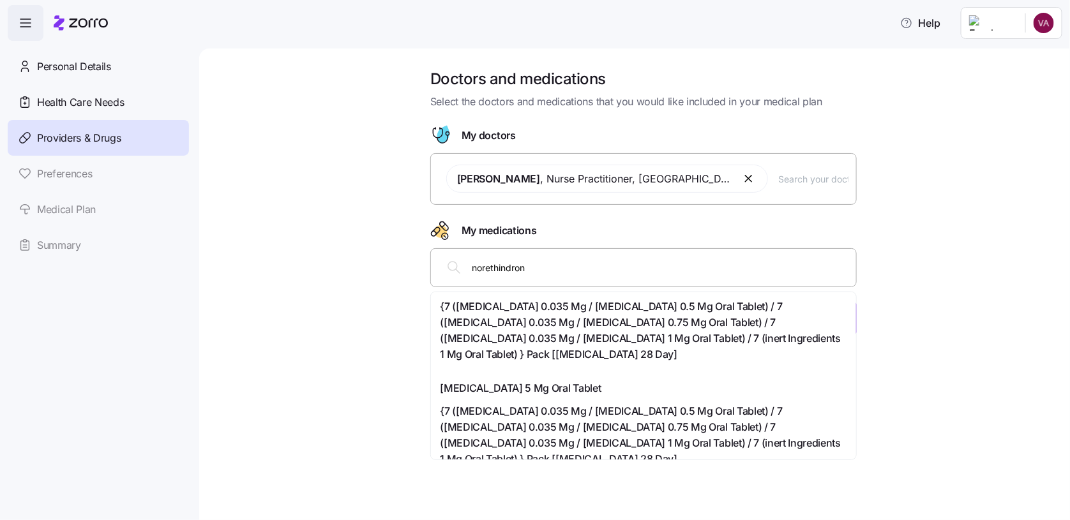
type input "norethindrone"
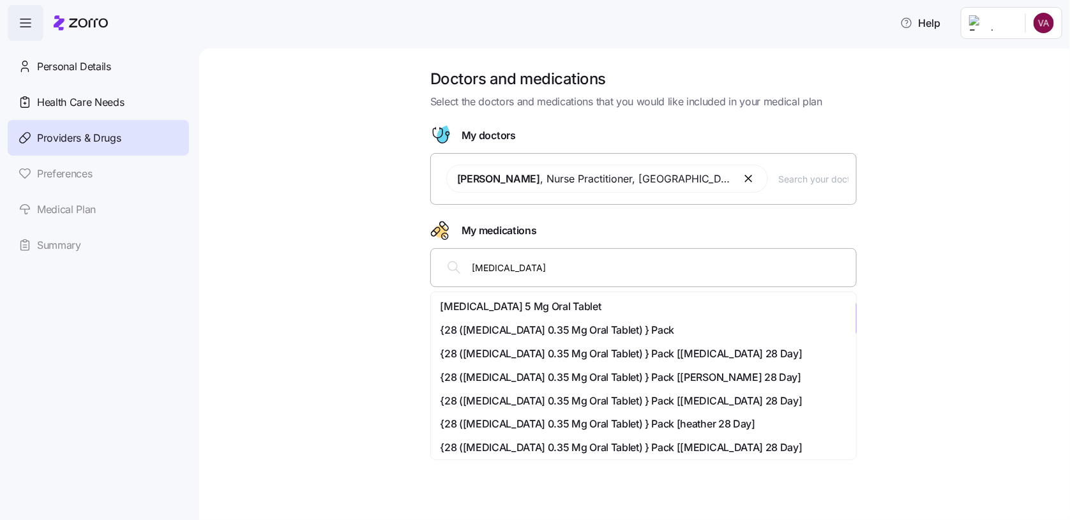
drag, startPoint x: 550, startPoint y: 266, endPoint x: 452, endPoint y: 264, distance: 97.7
click at [452, 264] on div "norethindrone" at bounding box center [644, 267] width 410 height 31
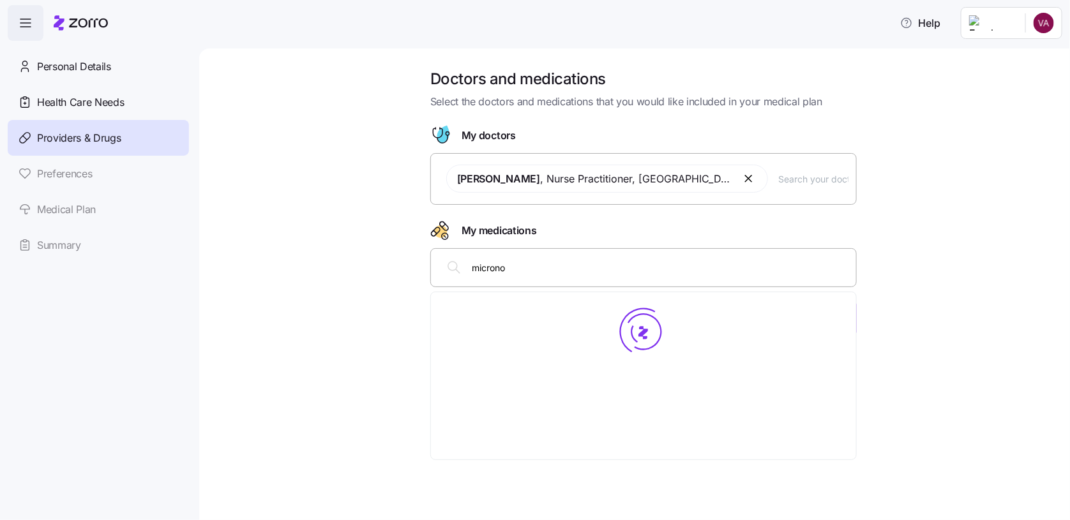
type input "micronor"
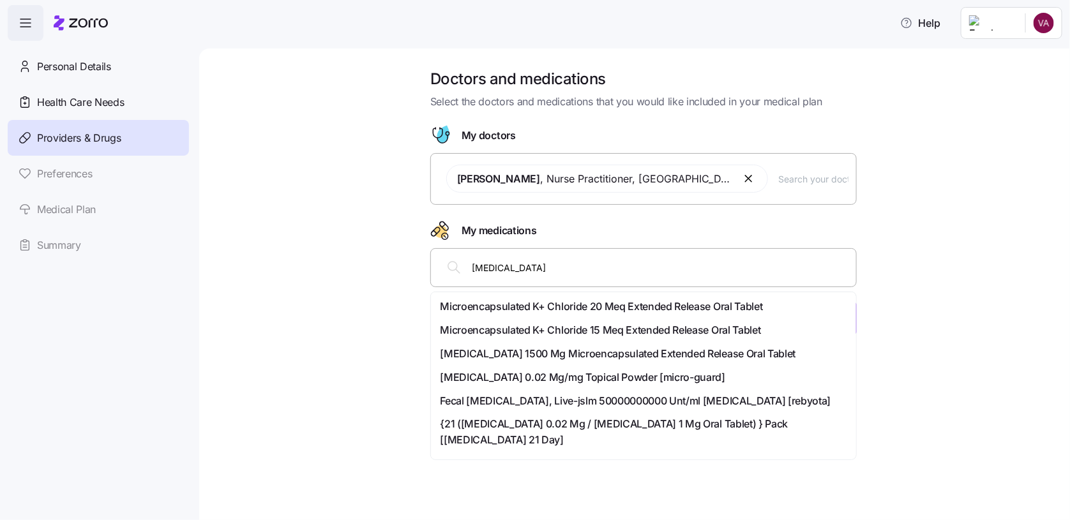
drag, startPoint x: 567, startPoint y: 269, endPoint x: 446, endPoint y: 275, distance: 121.5
click at [459, 270] on div "micronor" at bounding box center [644, 267] width 410 height 31
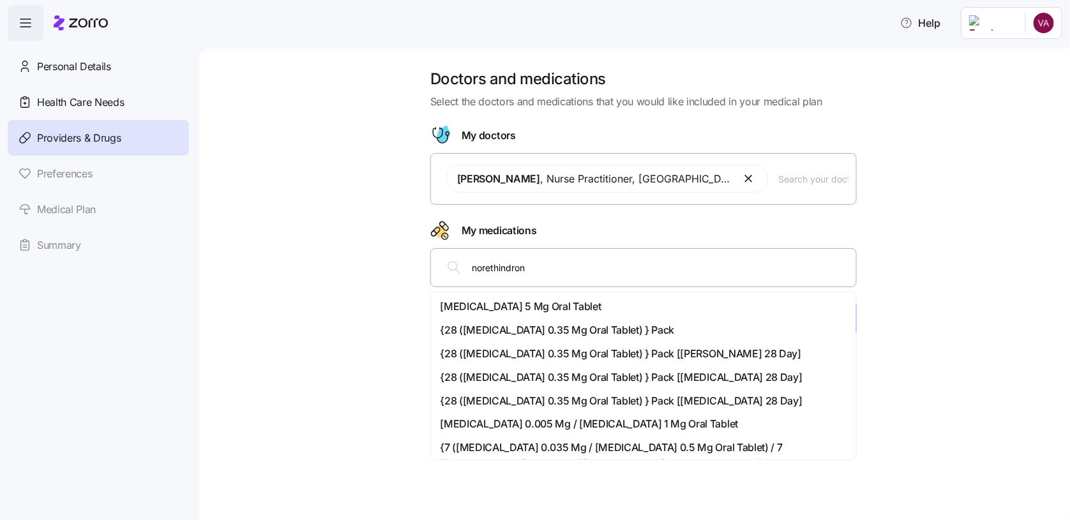
type input "norethindrone"
click at [570, 329] on span "{28 (norethindrone 0.35 Mg Oral Tablet) } Pack" at bounding box center [557, 330] width 234 height 16
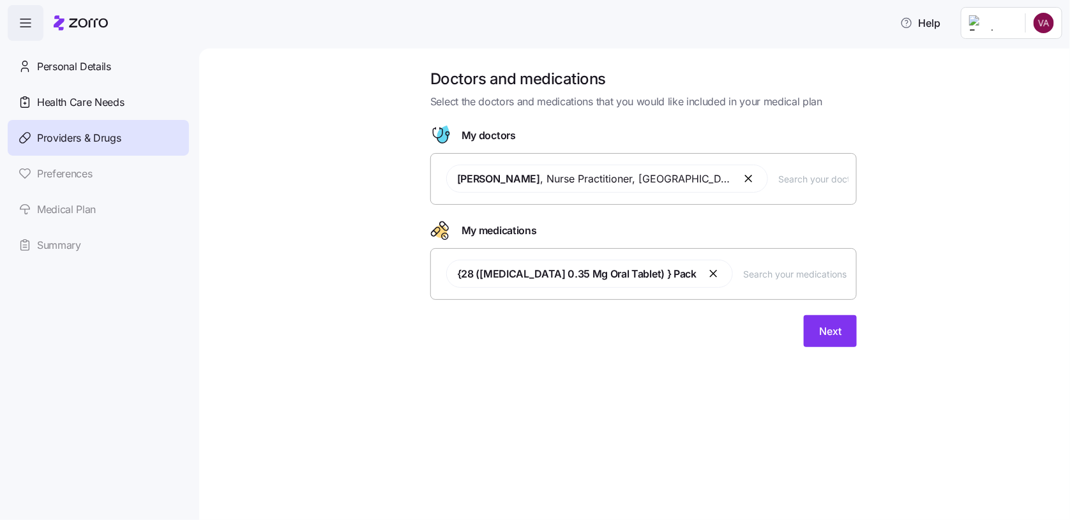
click at [745, 277] on input "text" at bounding box center [795, 274] width 105 height 14
type input "sumatriptan"
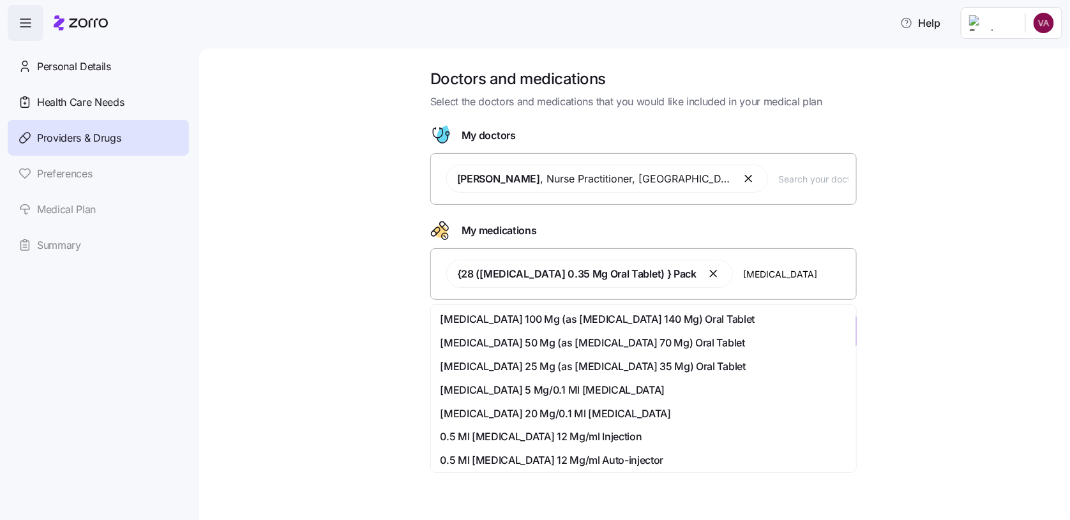
click at [597, 364] on span "Sumatriptan 25 Mg (as Sumatriptan Succinate 35 Mg) Oral Tablet" at bounding box center [592, 367] width 305 height 16
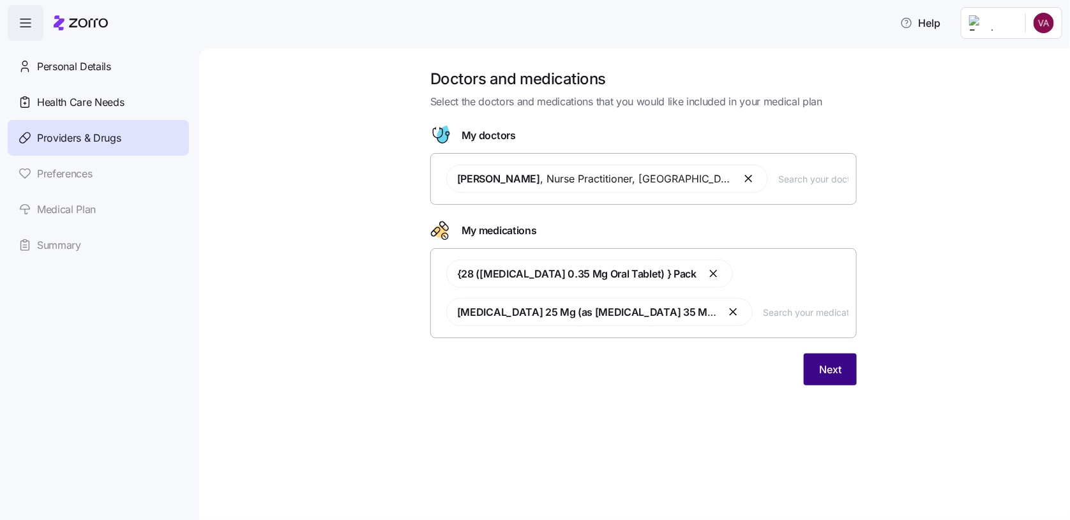
click at [824, 374] on span "Next" at bounding box center [830, 369] width 22 height 15
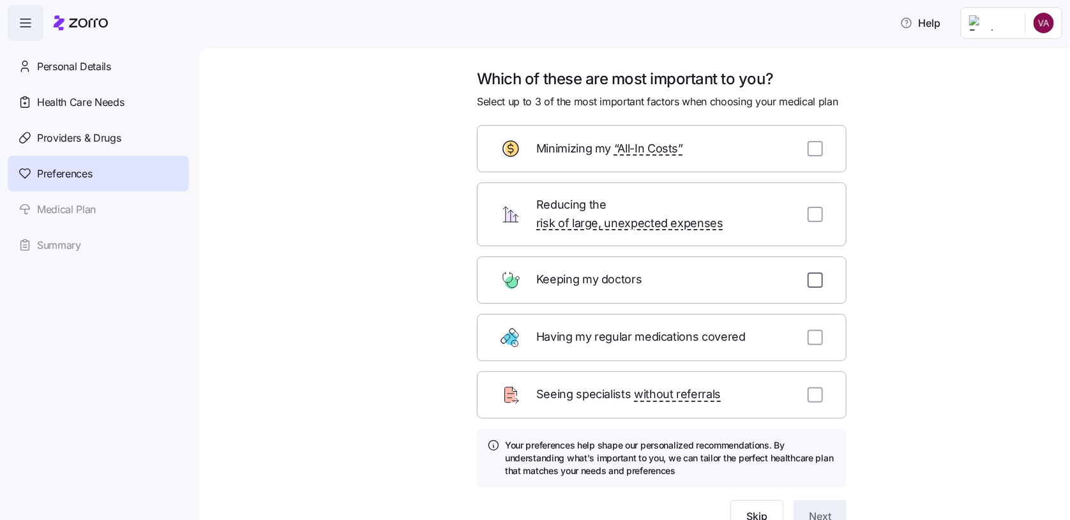
click at [809, 273] on input "checkbox" at bounding box center [814, 280] width 15 height 15
checkbox input "true"
click at [807, 330] on input "checkbox" at bounding box center [814, 337] width 15 height 15
checkbox input "true"
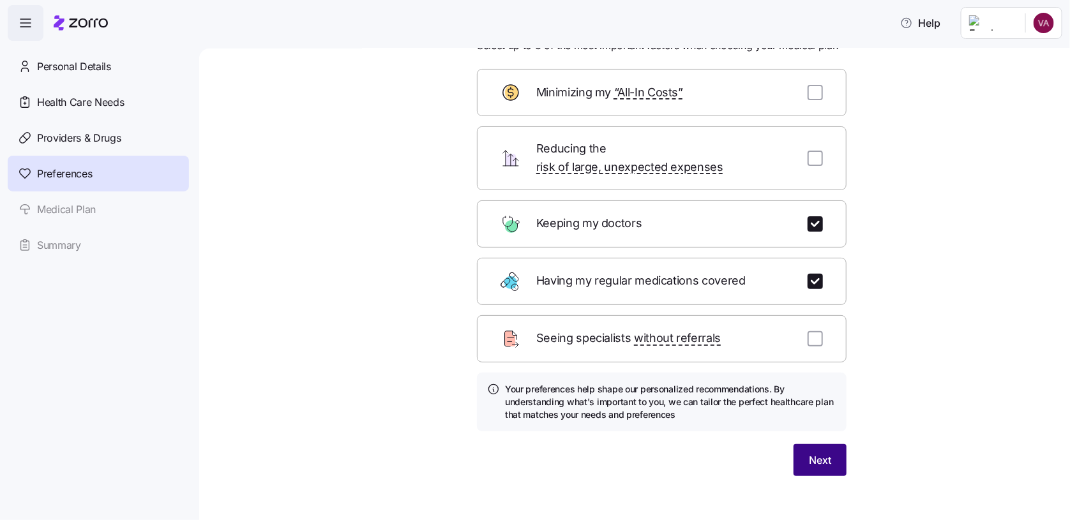
click at [809, 453] on span "Next" at bounding box center [820, 460] width 22 height 15
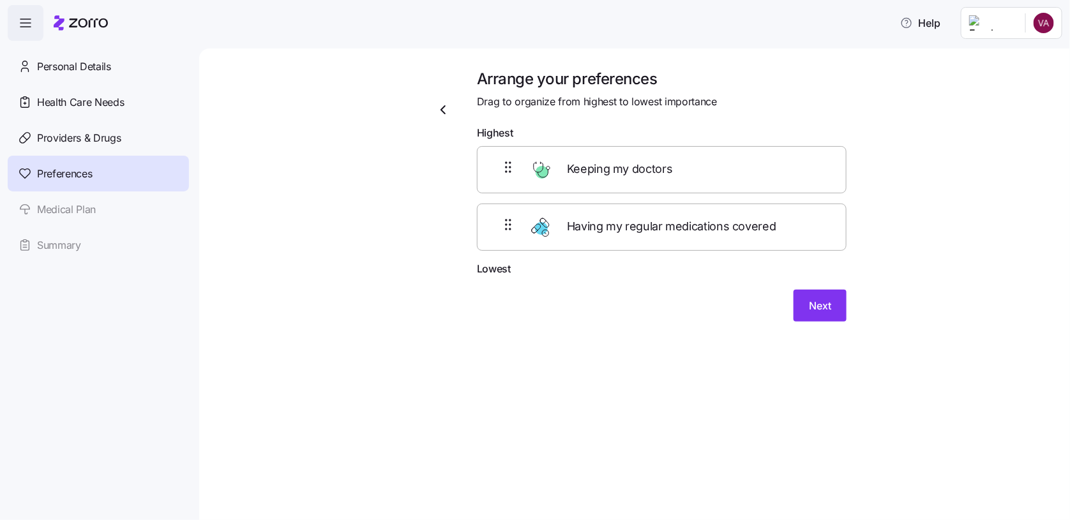
scroll to position [0, 0]
click at [816, 299] on span "Next" at bounding box center [820, 305] width 22 height 15
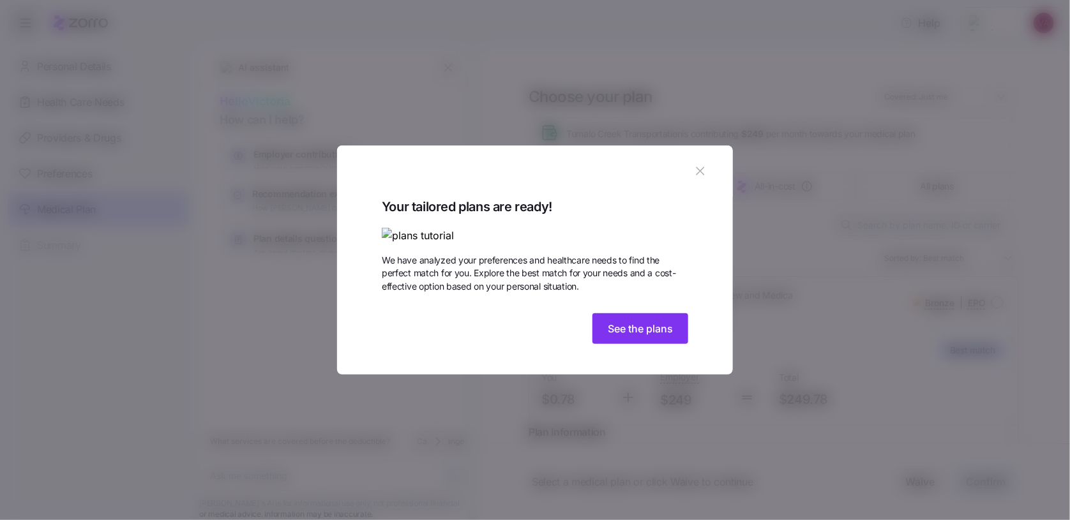
click at [486, 228] on img at bounding box center [535, 236] width 306 height 16
click at [652, 336] on span "See the plans" at bounding box center [640, 328] width 65 height 15
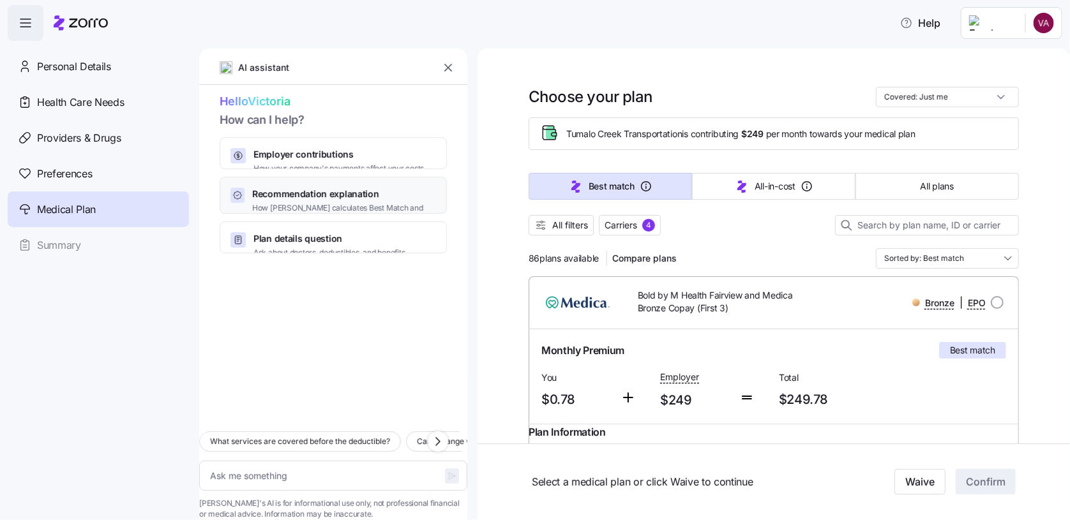
click at [272, 188] on span "Recommendation explanation" at bounding box center [344, 194] width 184 height 13
type textarea "x"
type textarea "Can you explain how Zorro calculates the Best Match and Lowest All-In-Cost reco…"
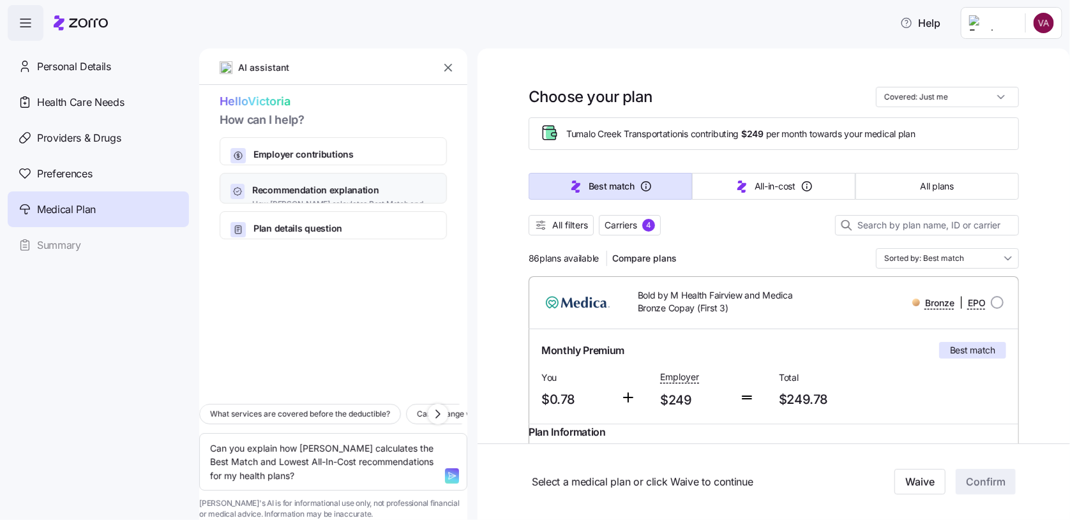
click at [280, 184] on span "Recommendation explanation" at bounding box center [344, 190] width 184 height 13
click at [451, 66] on icon "button" at bounding box center [448, 67] width 13 height 13
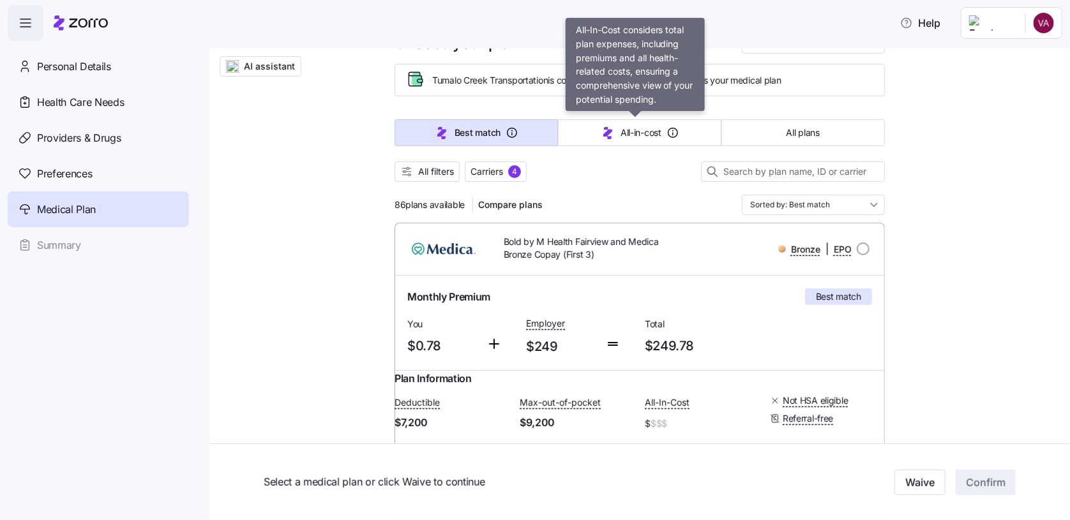
scroll to position [127, 0]
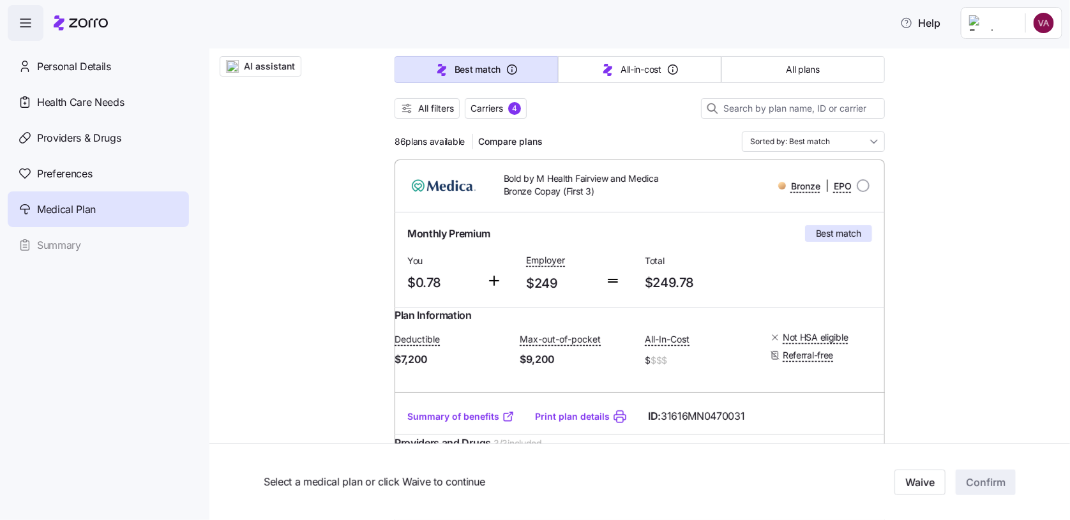
click at [410, 104] on span "All filters" at bounding box center [427, 108] width 54 height 13
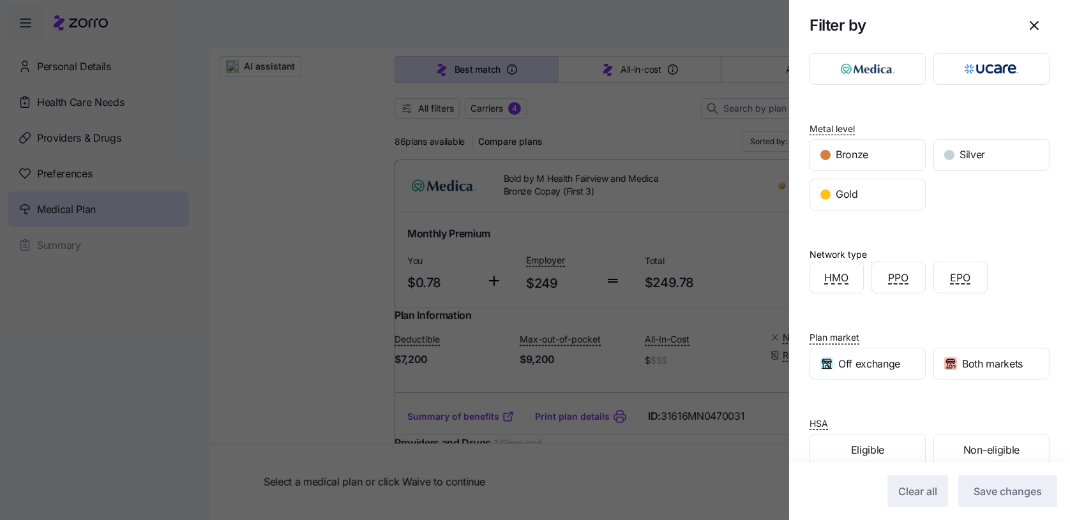
scroll to position [86, 0]
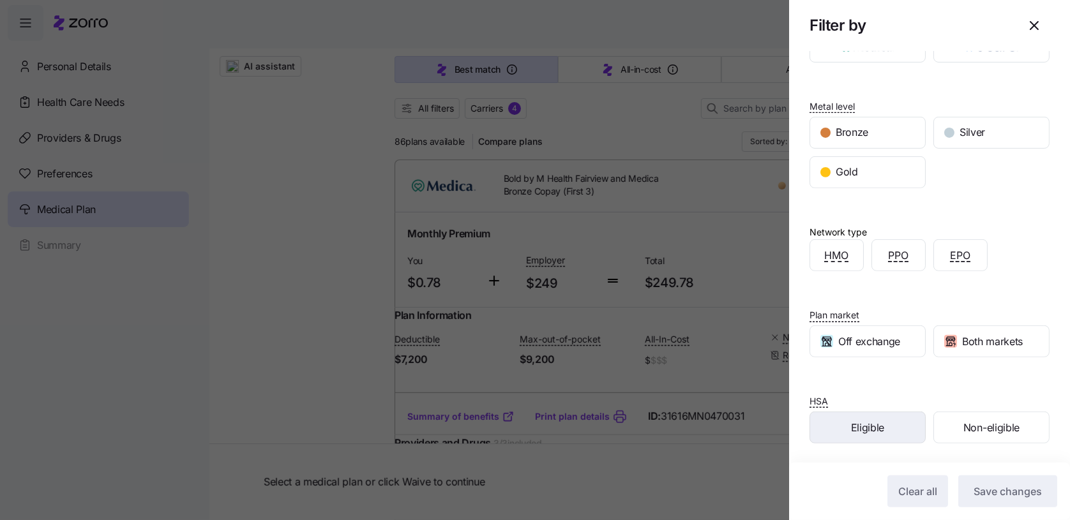
click at [854, 430] on span "Eligible" at bounding box center [867, 428] width 33 height 16
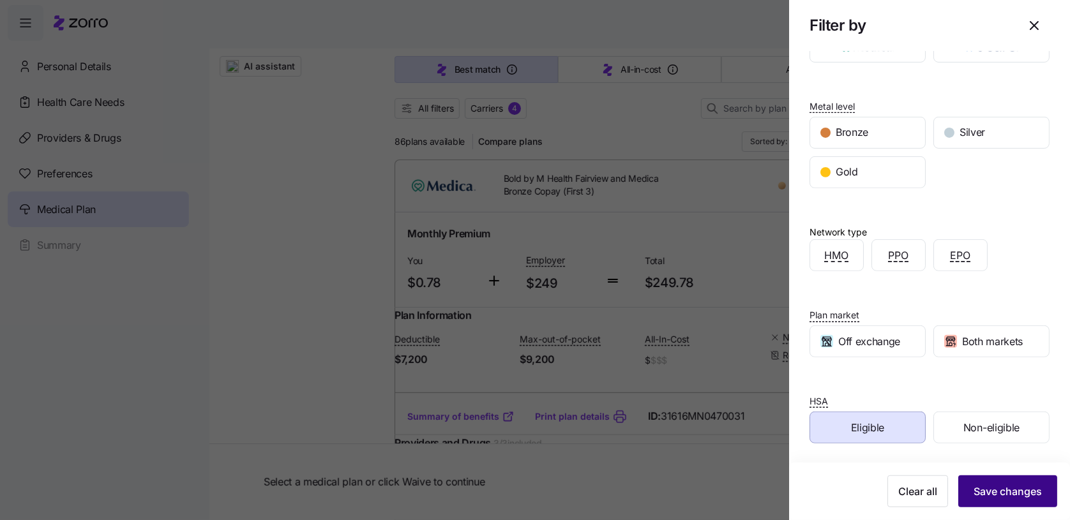
click at [982, 488] on span "Save changes" at bounding box center [1007, 491] width 68 height 15
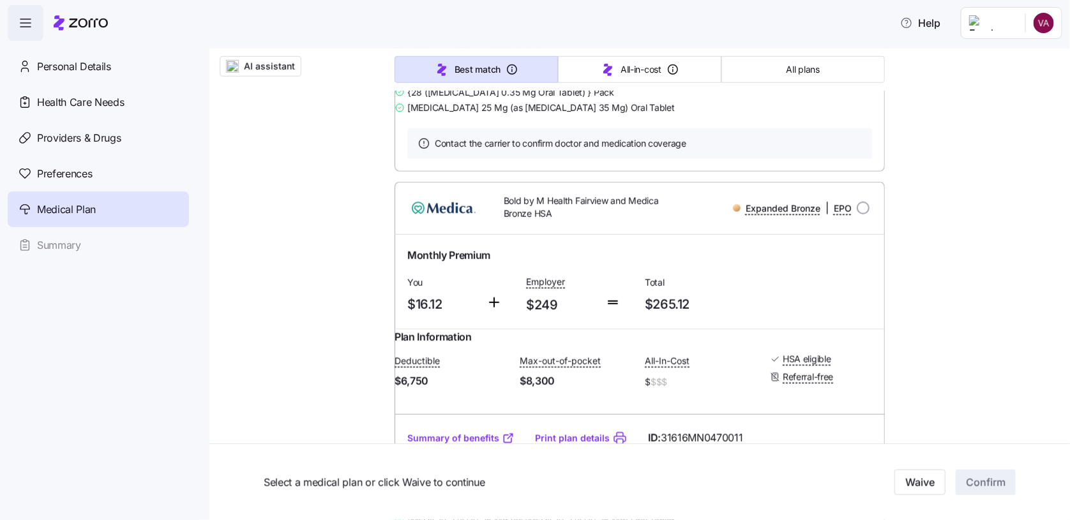
scroll to position [0, 0]
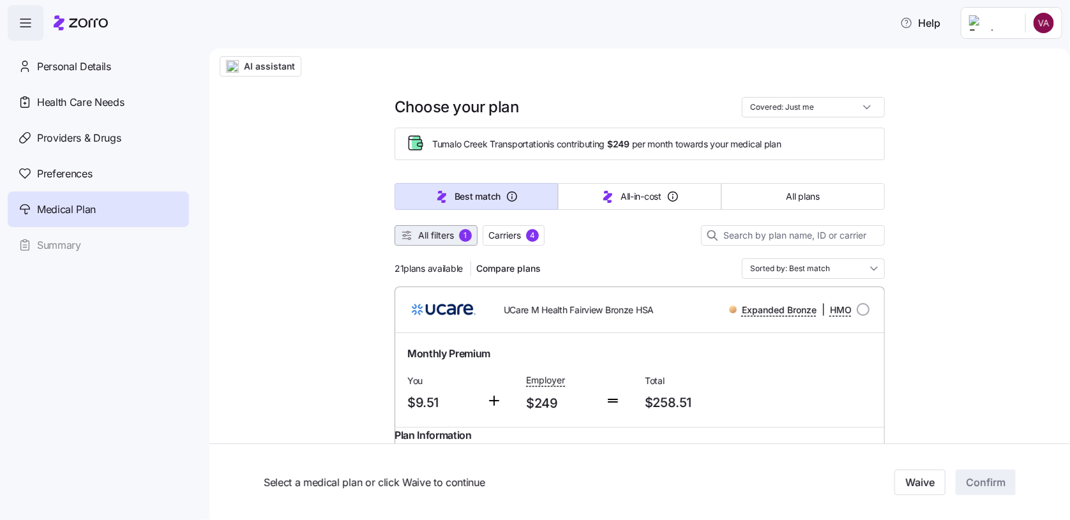
click at [459, 234] on div "1" at bounding box center [465, 235] width 13 height 13
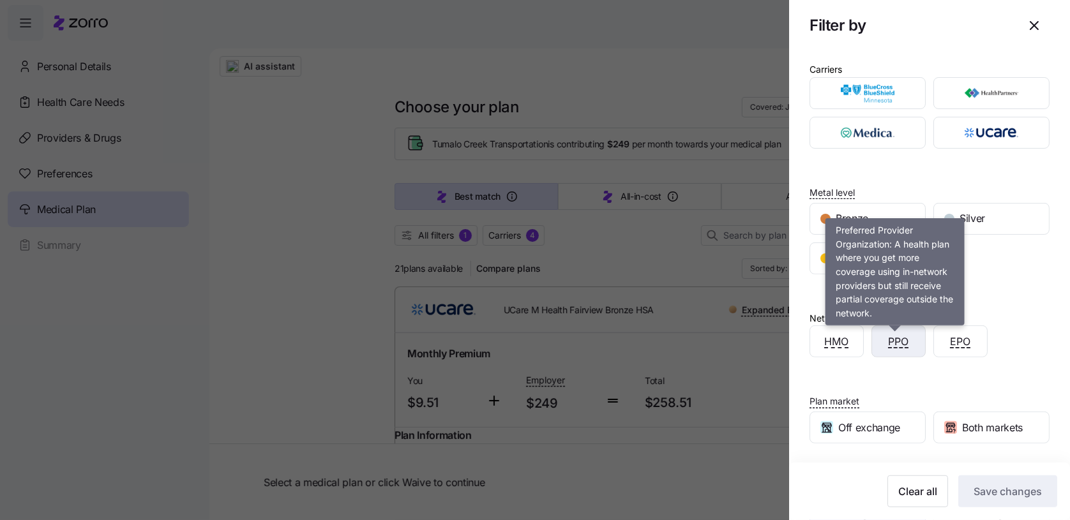
scroll to position [86, 0]
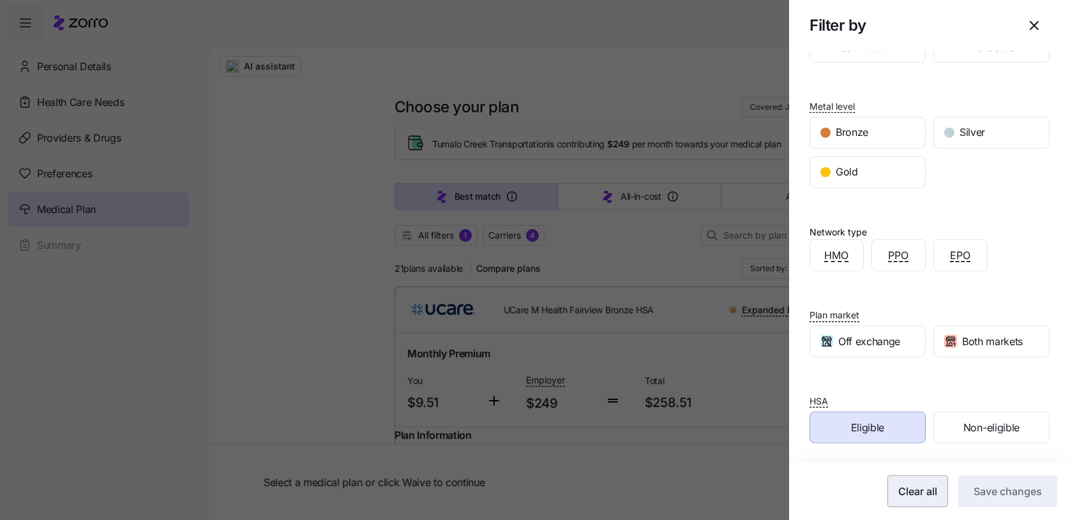
click at [902, 489] on span "Clear all" at bounding box center [917, 491] width 39 height 15
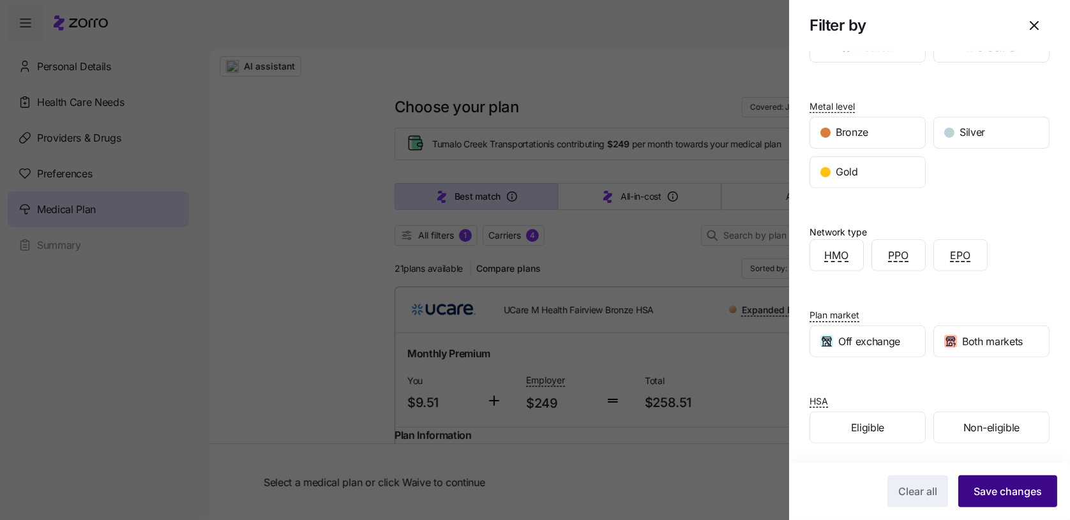
click at [1023, 484] on span "Save changes" at bounding box center [1007, 491] width 68 height 15
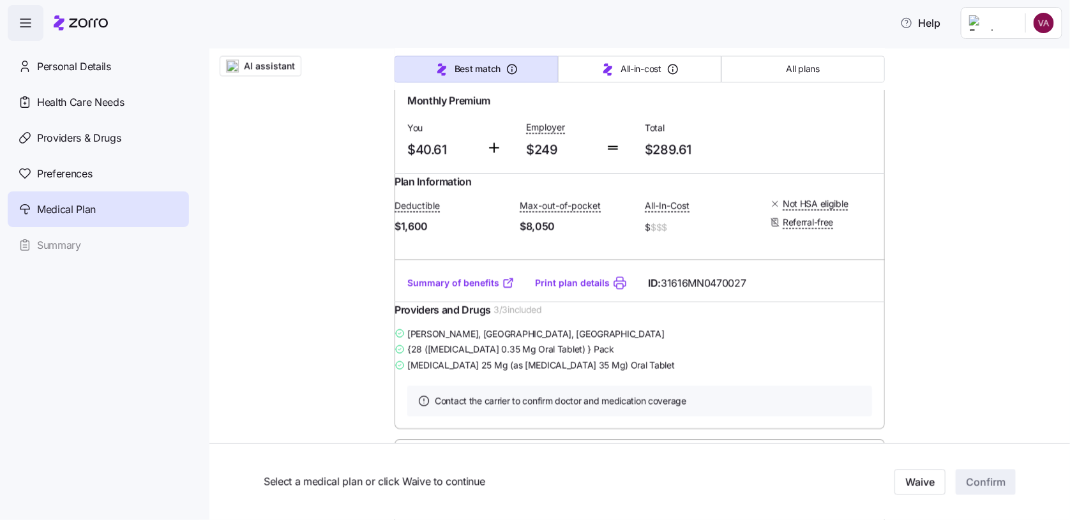
scroll to position [1021, 0]
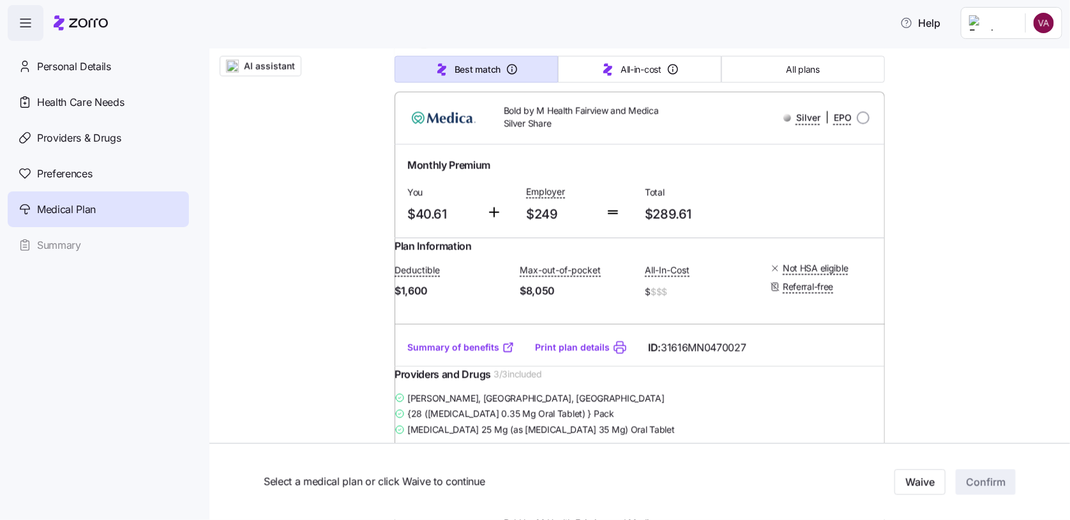
click at [449, 354] on link "Summary of benefits" at bounding box center [460, 348] width 107 height 13
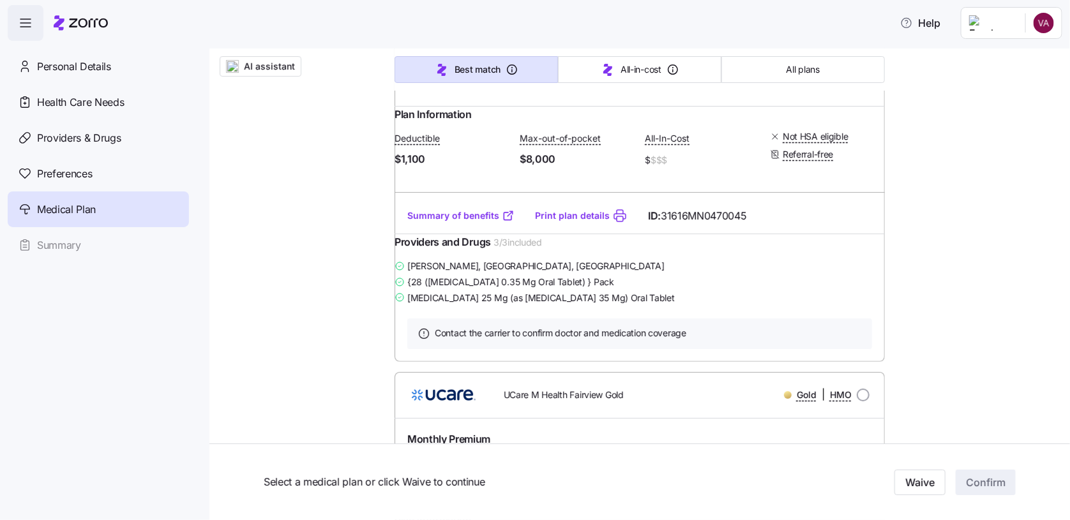
scroll to position [2043, 0]
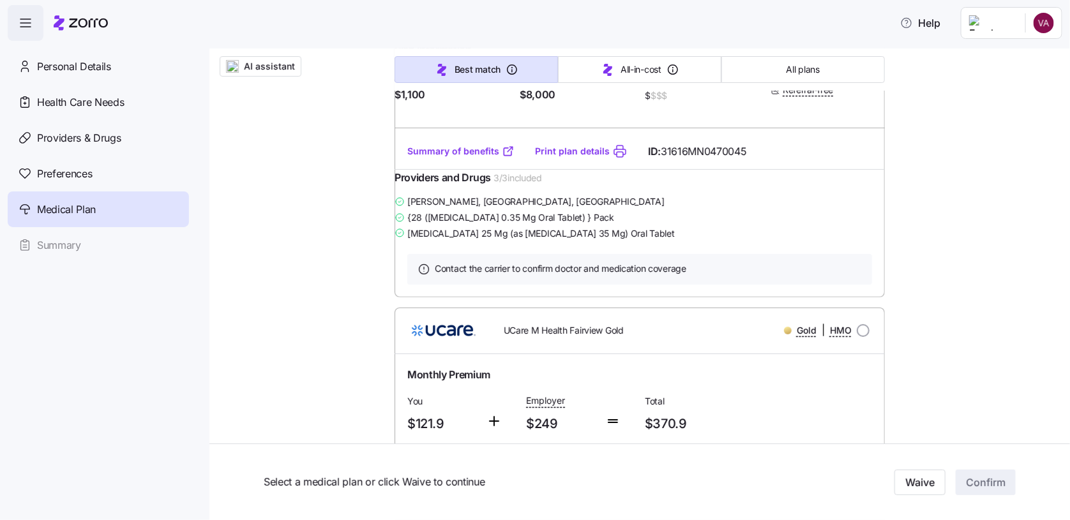
click at [466, 158] on link "Summary of benefits" at bounding box center [460, 151] width 107 height 13
